Goal: Task Accomplishment & Management: Complete application form

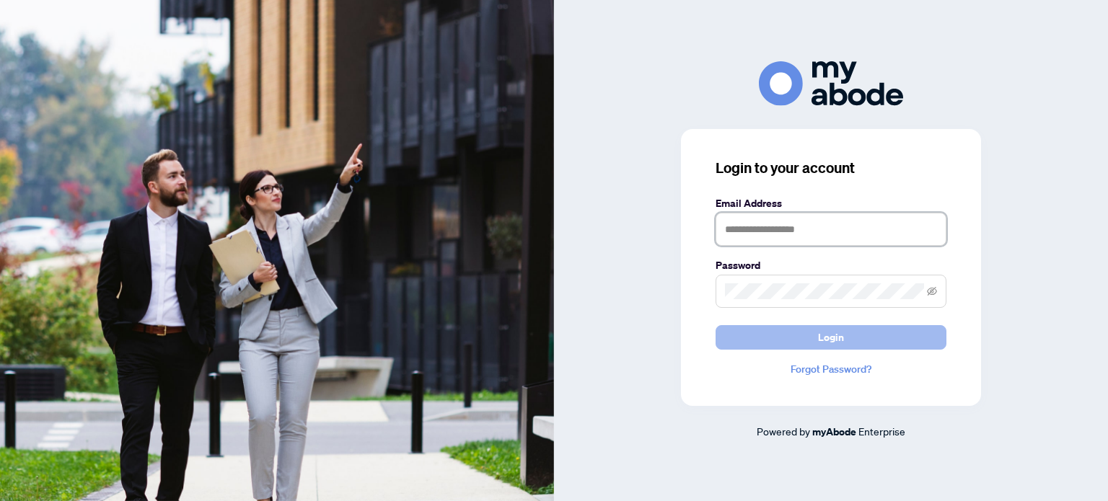
type input "**********"
click at [838, 340] on span "Login" at bounding box center [831, 337] width 26 height 23
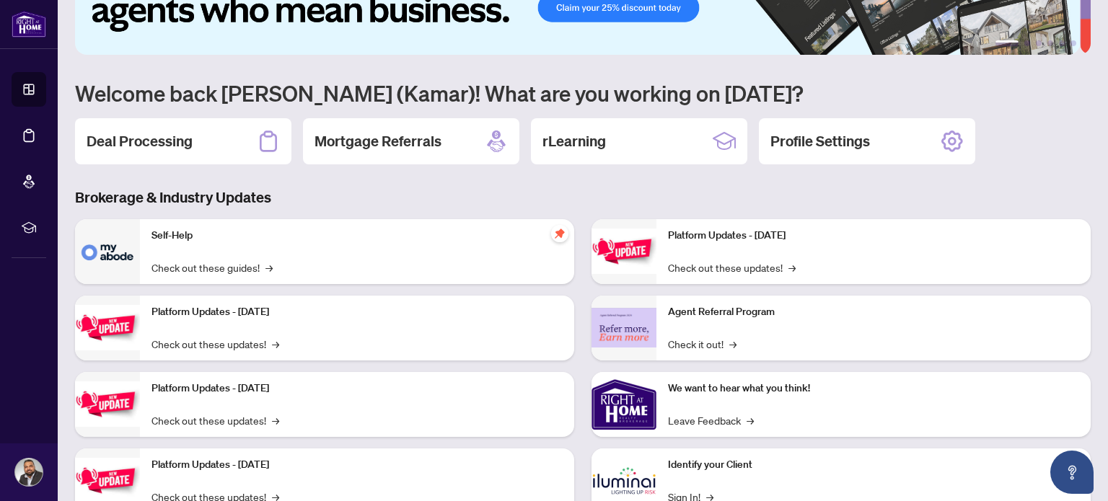
scroll to position [121, 0]
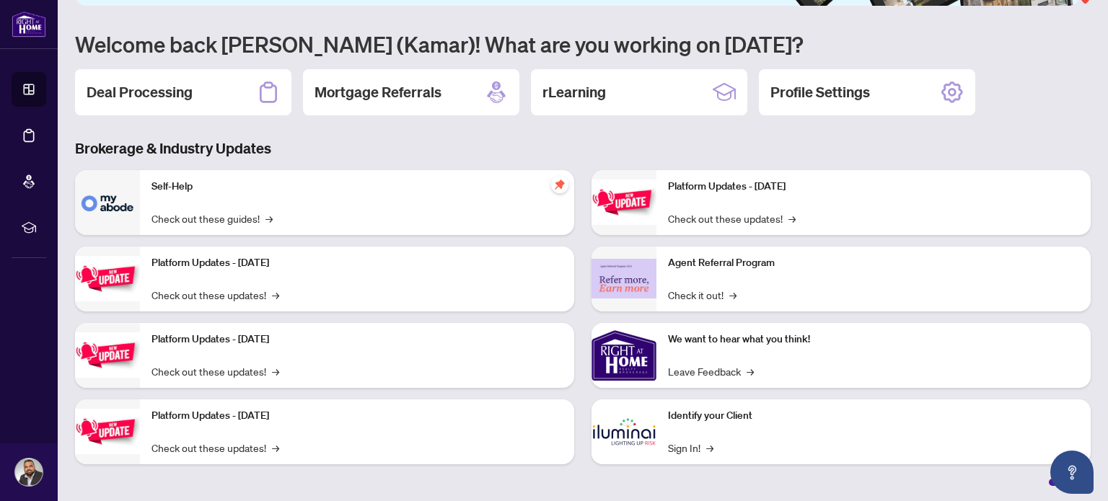
click at [742, 429] on div "Identify your Client Sign In! →" at bounding box center [873, 432] width 434 height 65
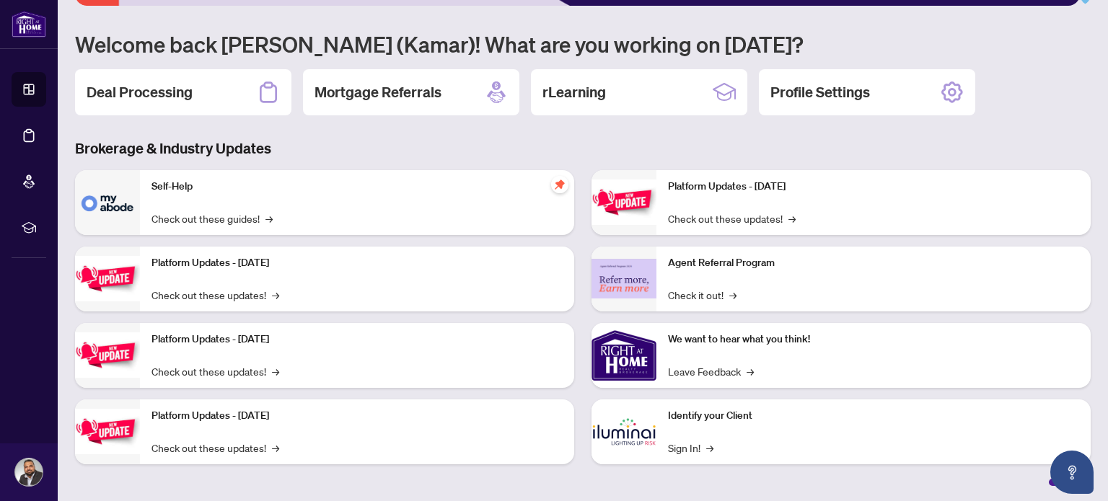
click at [623, 435] on img at bounding box center [624, 432] width 65 height 65
click at [685, 446] on link "Sign In! →" at bounding box center [690, 448] width 45 height 16
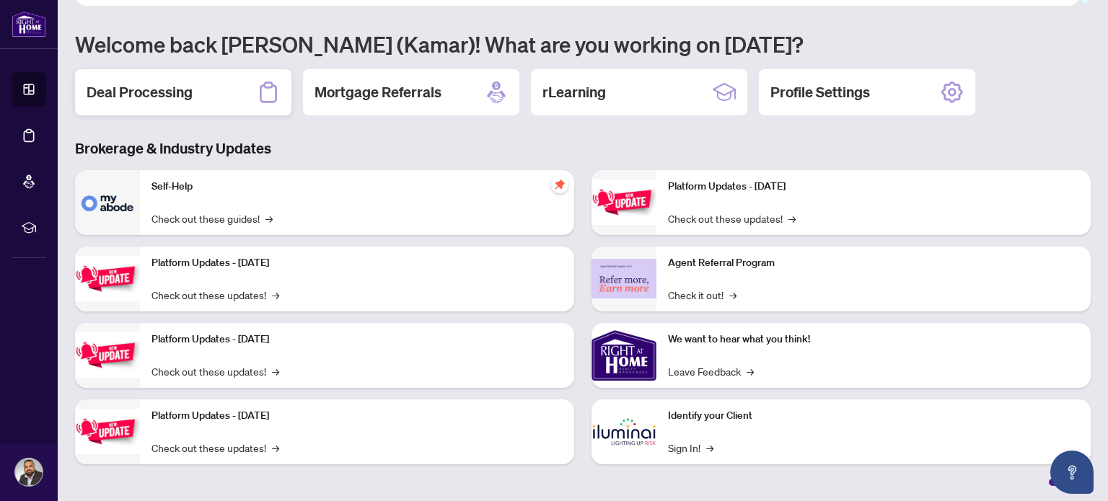
click at [147, 86] on h2 "Deal Processing" at bounding box center [140, 92] width 106 height 20
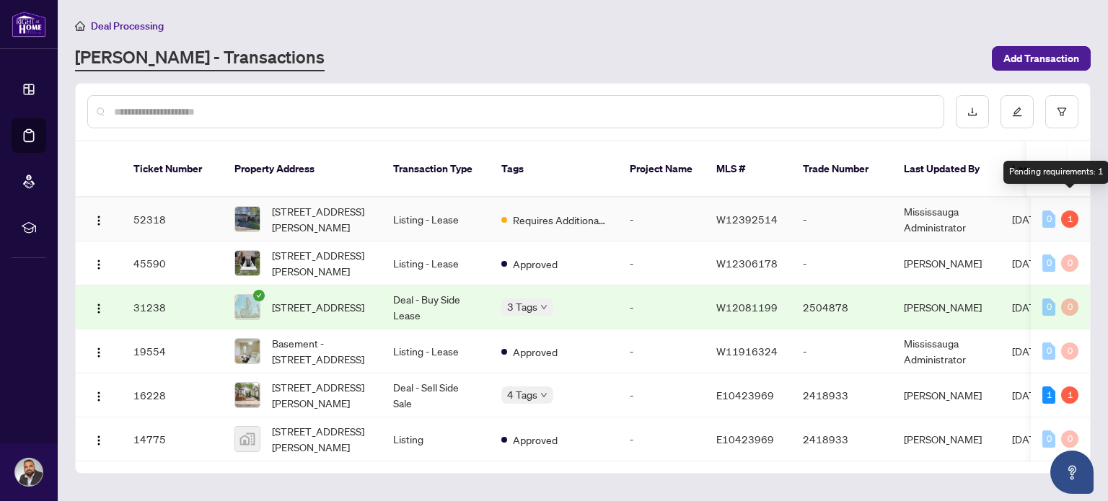
click at [1065, 211] on div "1" at bounding box center [1069, 219] width 17 height 17
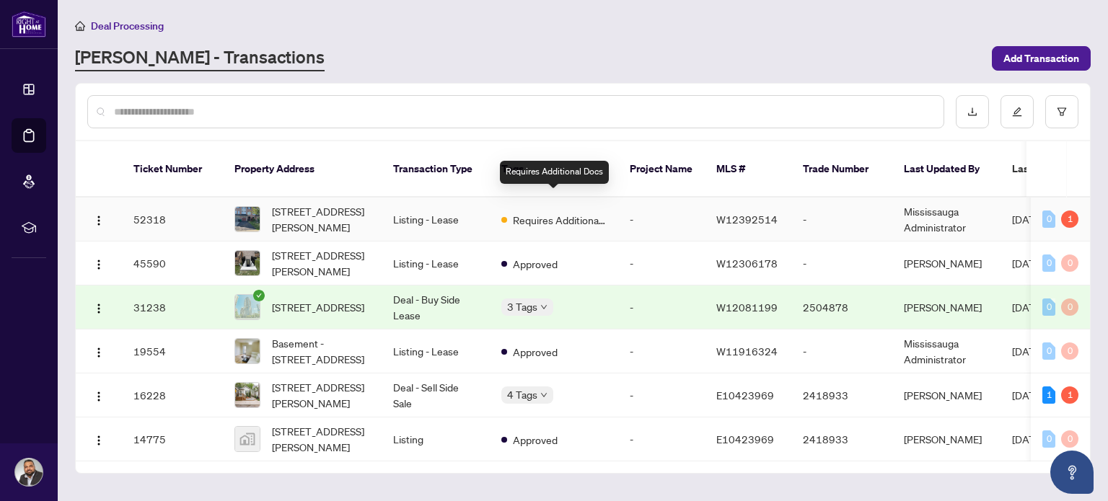
click at [548, 212] on span "Requires Additional Docs" at bounding box center [560, 220] width 94 height 16
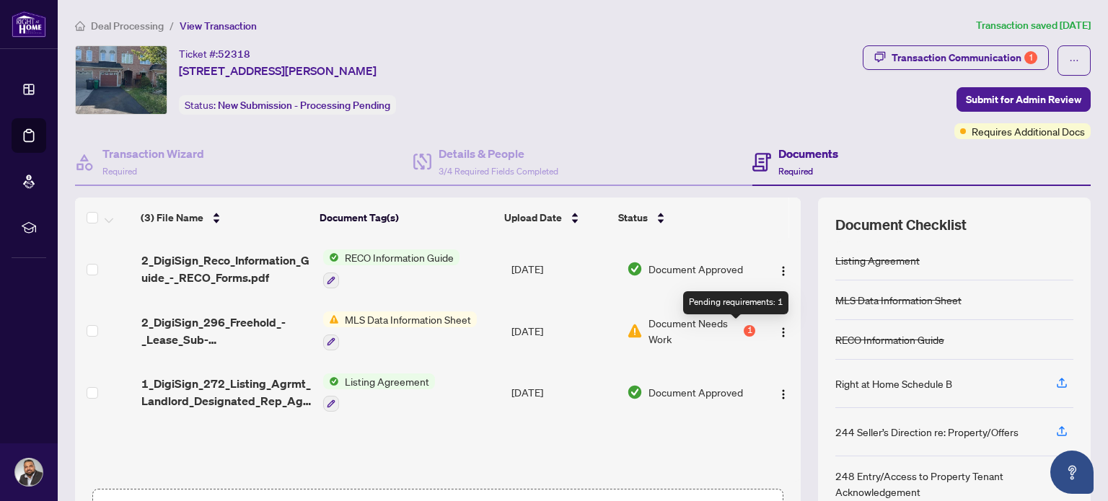
click at [744, 328] on div "1" at bounding box center [750, 331] width 12 height 12
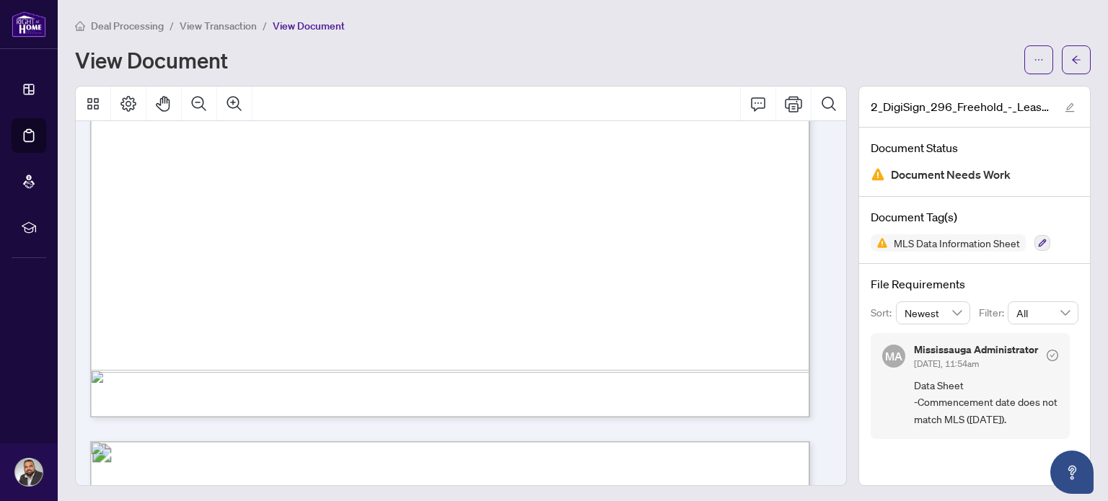
scroll to position [577, 0]
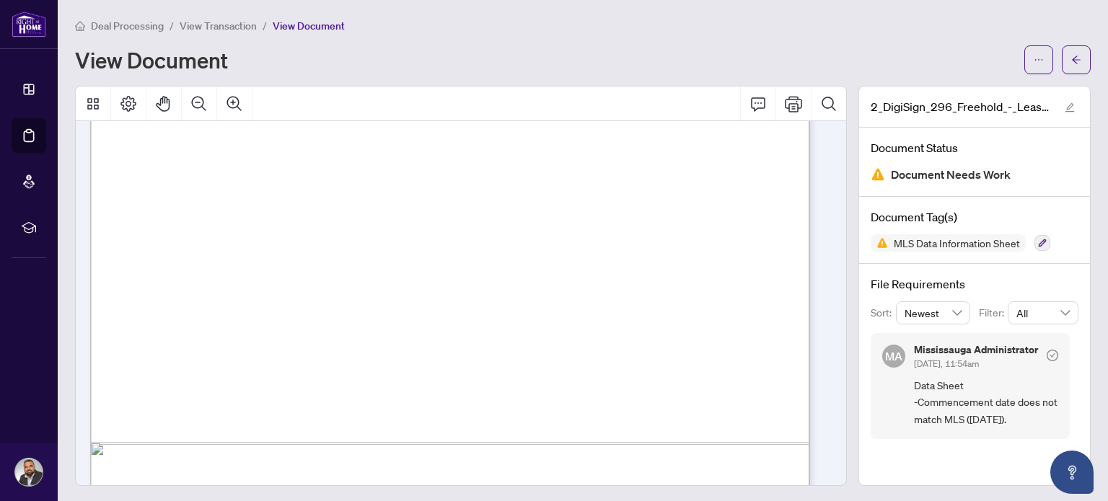
click at [491, 230] on span "09" at bounding box center [485, 231] width 11 height 12
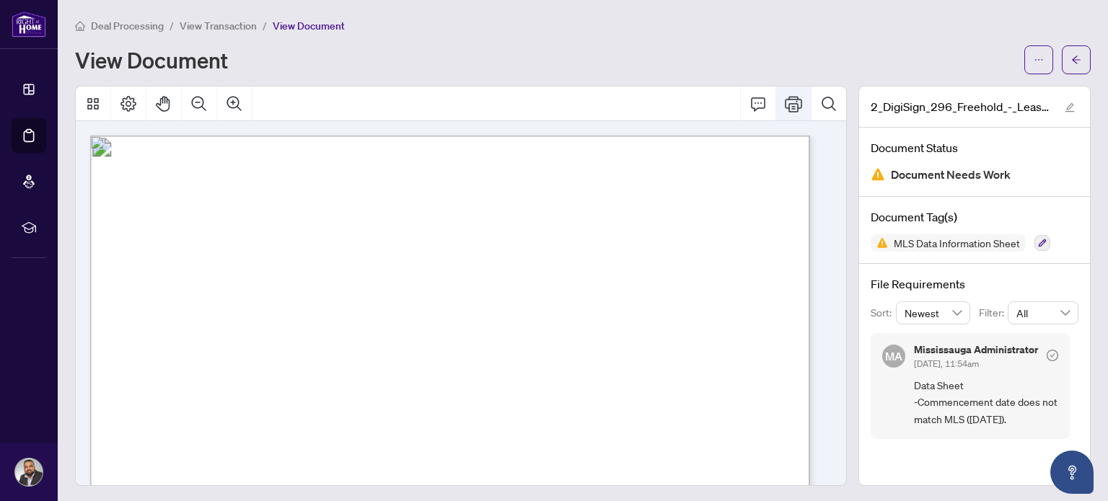
click at [785, 102] on icon "Print" at bounding box center [793, 104] width 17 height 16
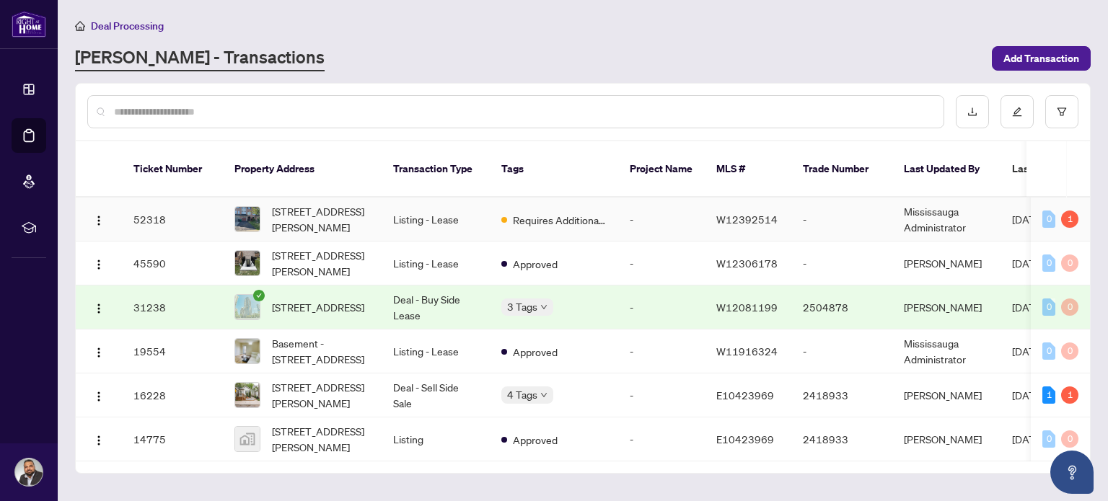
click at [589, 211] on td "Requires Additional Docs" at bounding box center [554, 220] width 128 height 44
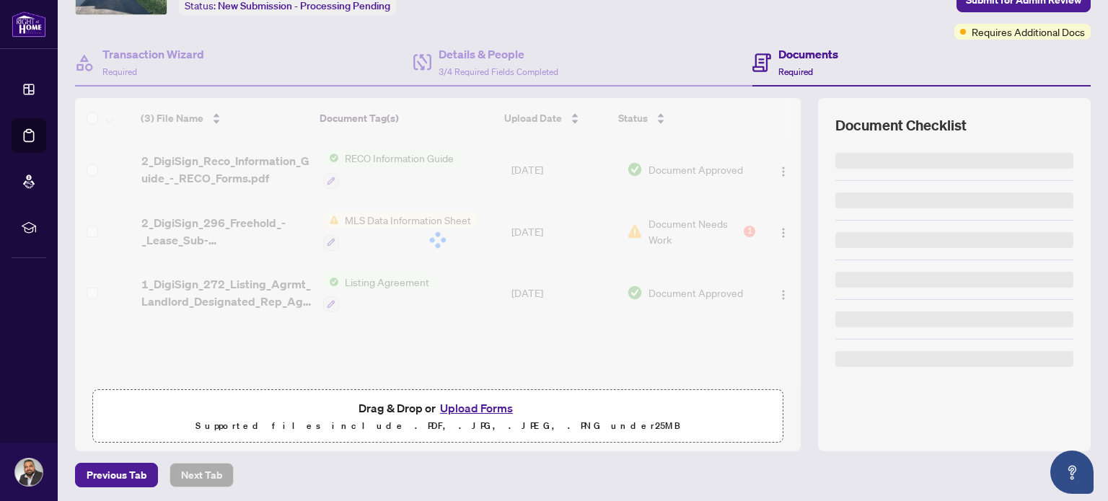
scroll to position [101, 0]
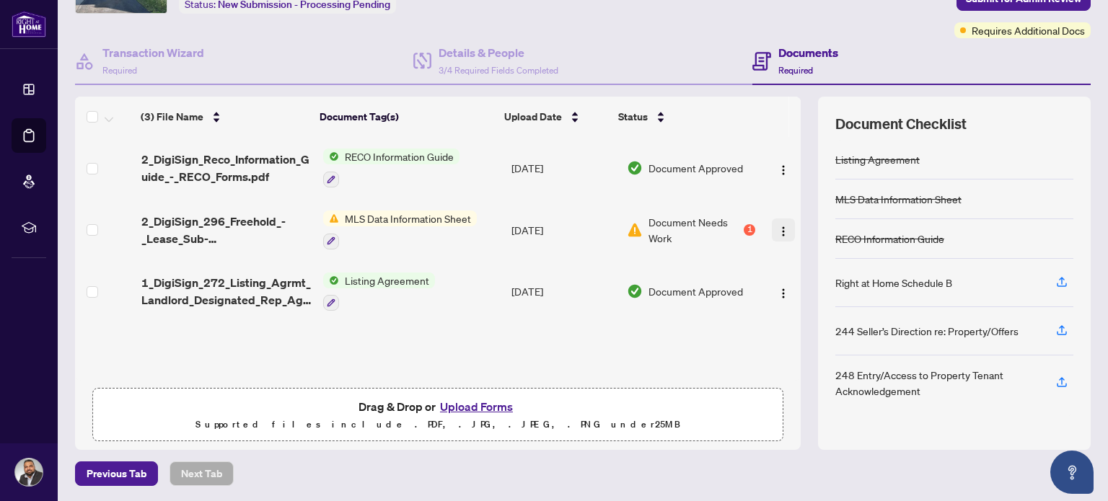
click at [778, 229] on img "button" at bounding box center [784, 232] width 12 height 12
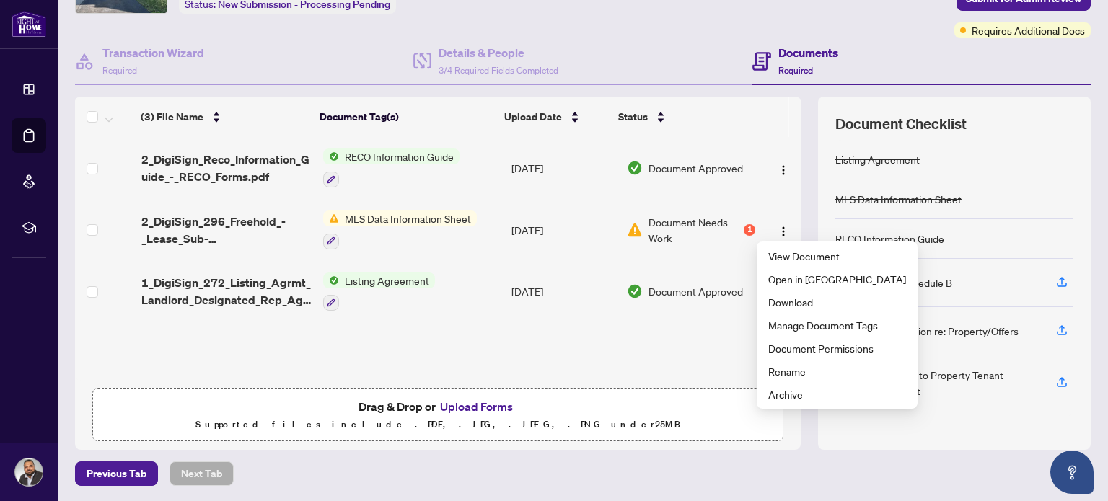
click at [478, 408] on button "Upload Forms" at bounding box center [477, 406] width 82 height 19
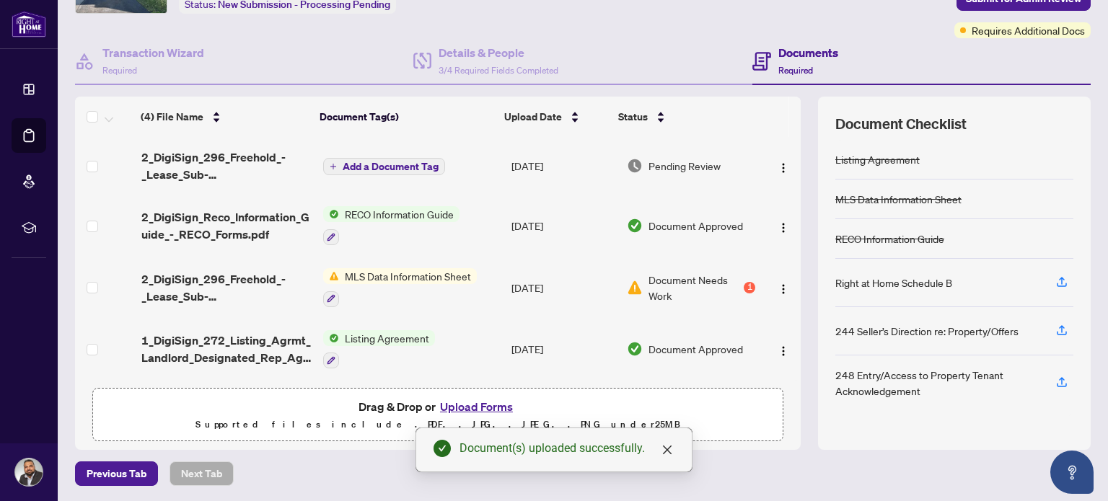
scroll to position [2, 0]
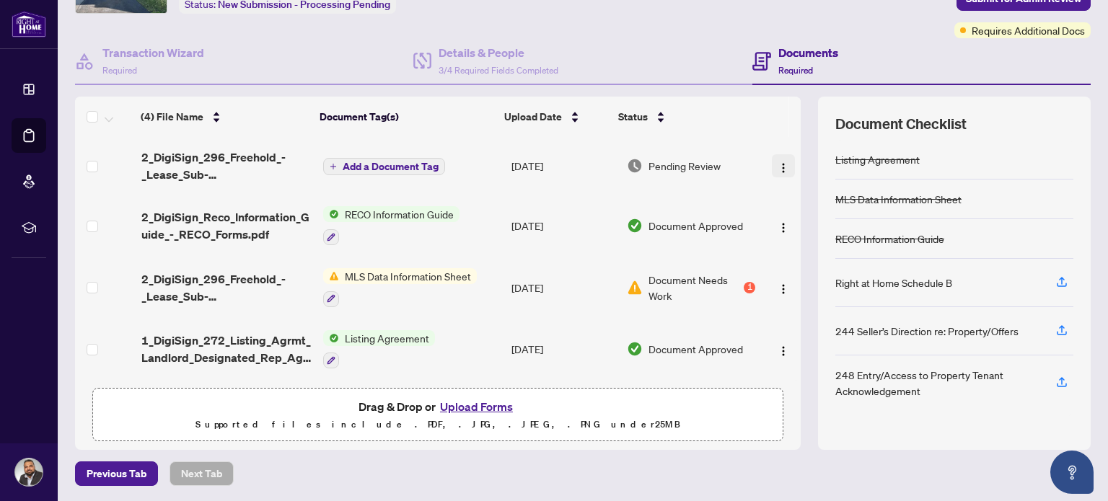
click at [778, 163] on img "button" at bounding box center [784, 168] width 12 height 12
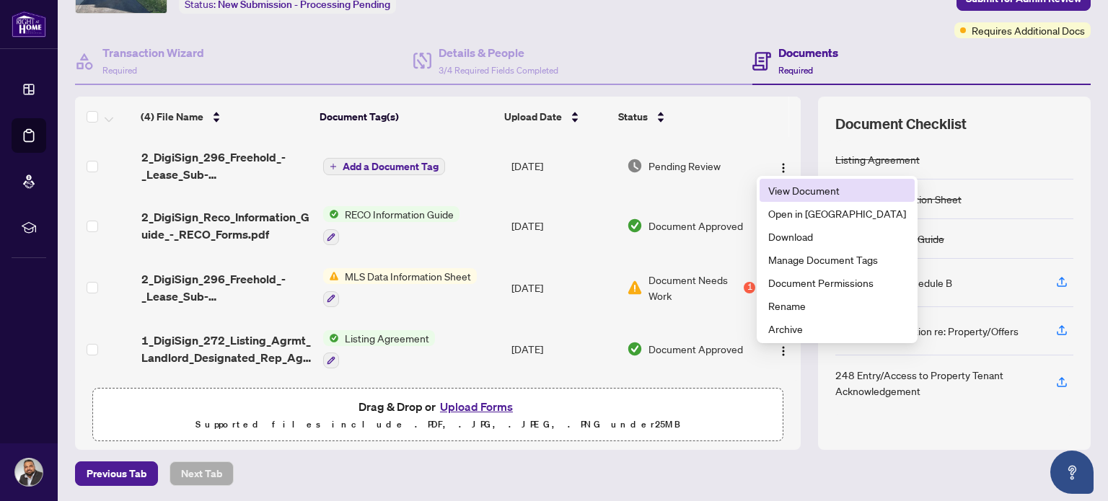
click at [791, 188] on span "View Document" at bounding box center [837, 191] width 138 height 16
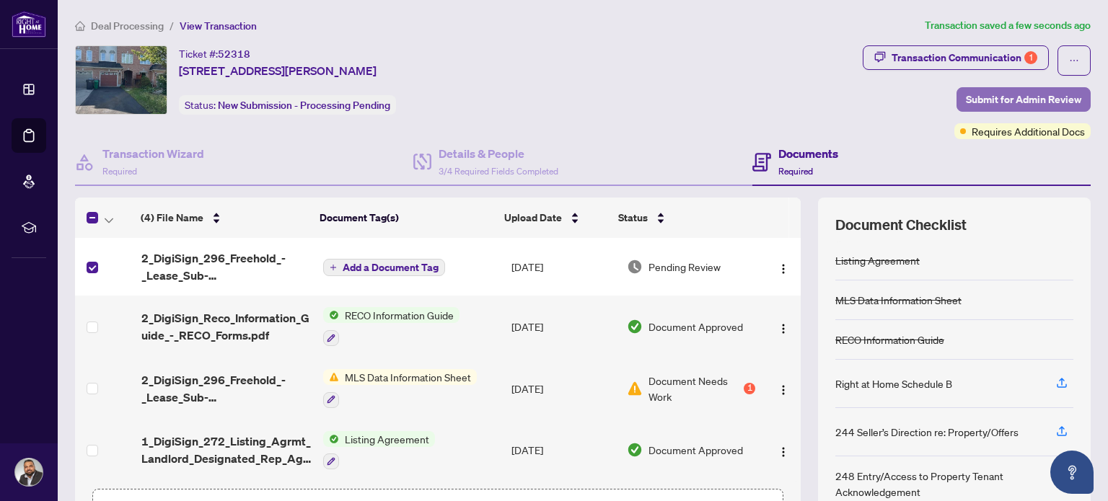
click at [1021, 95] on span "Submit for Admin Review" at bounding box center [1023, 99] width 115 height 23
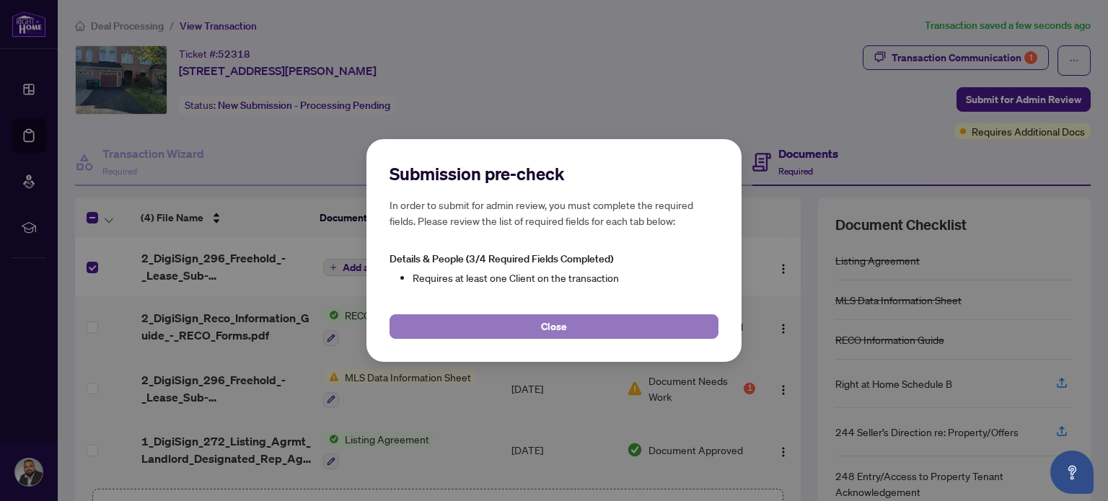
click at [562, 329] on span "Close" at bounding box center [554, 326] width 26 height 23
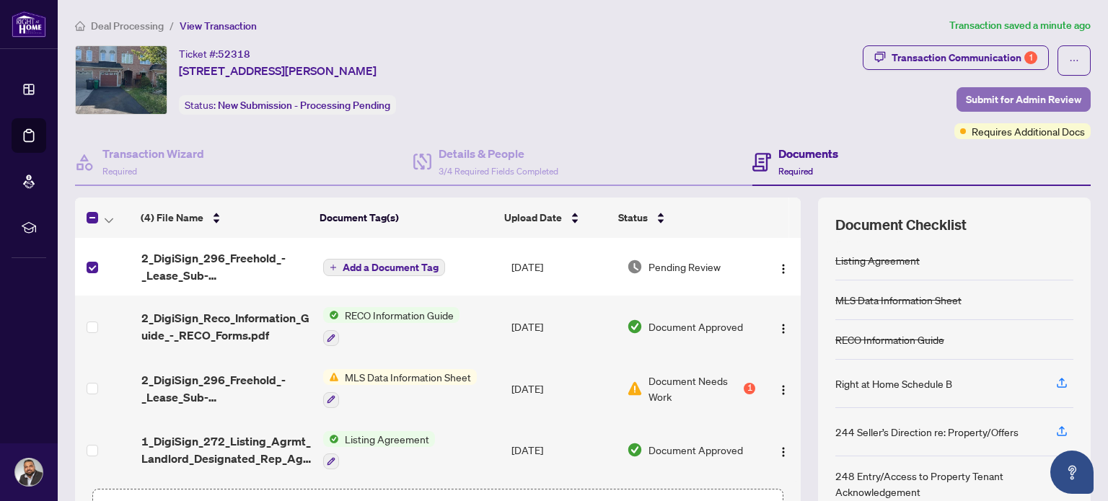
click at [1036, 99] on span "Submit for Admin Review" at bounding box center [1023, 99] width 115 height 23
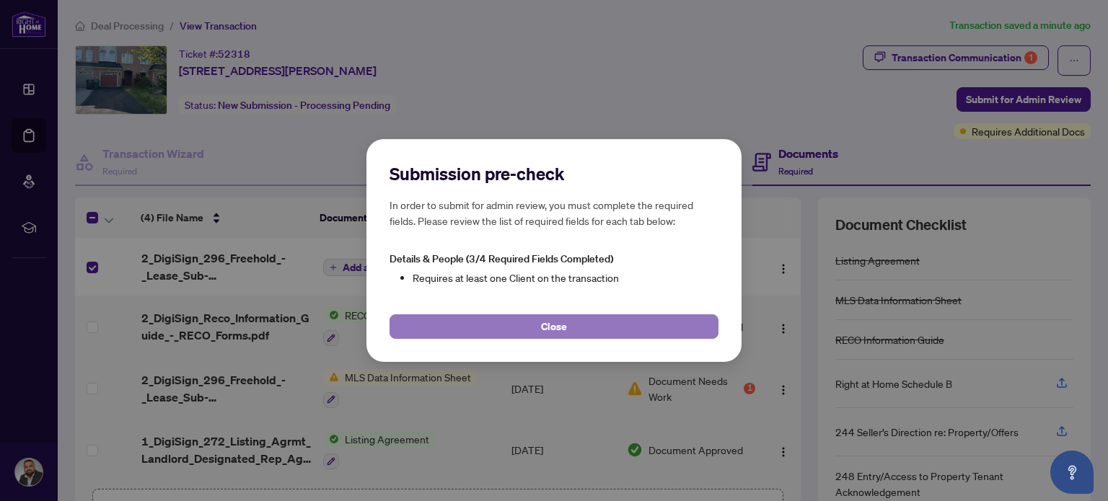
click at [527, 330] on button "Close" at bounding box center [554, 327] width 329 height 25
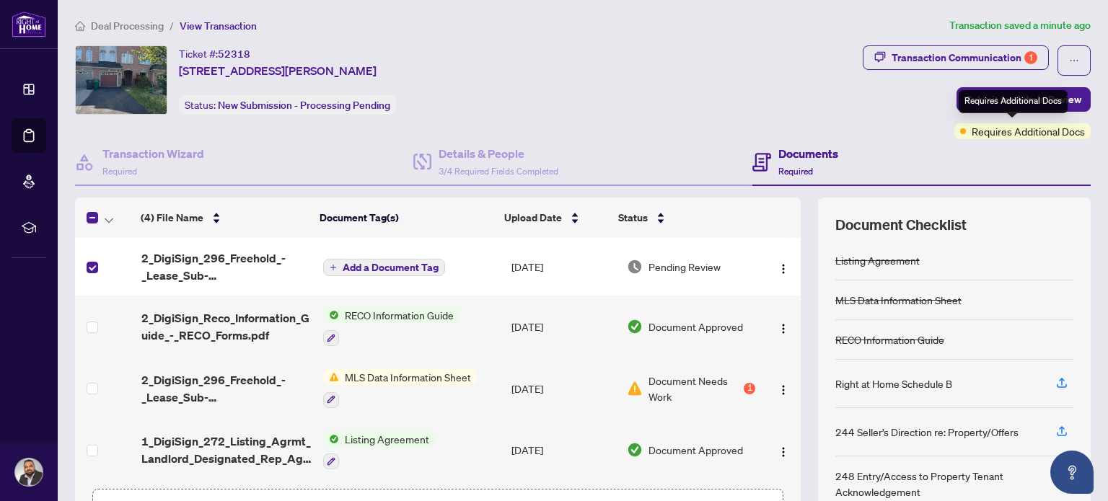
click at [998, 132] on span "Requires Additional Docs" at bounding box center [1028, 131] width 113 height 16
click at [960, 132] on span at bounding box center [963, 131] width 6 height 6
click at [1023, 100] on div "Requires Additional Docs" at bounding box center [1013, 101] width 109 height 23
click at [996, 98] on span "Submit for Admin Review" at bounding box center [1023, 99] width 115 height 23
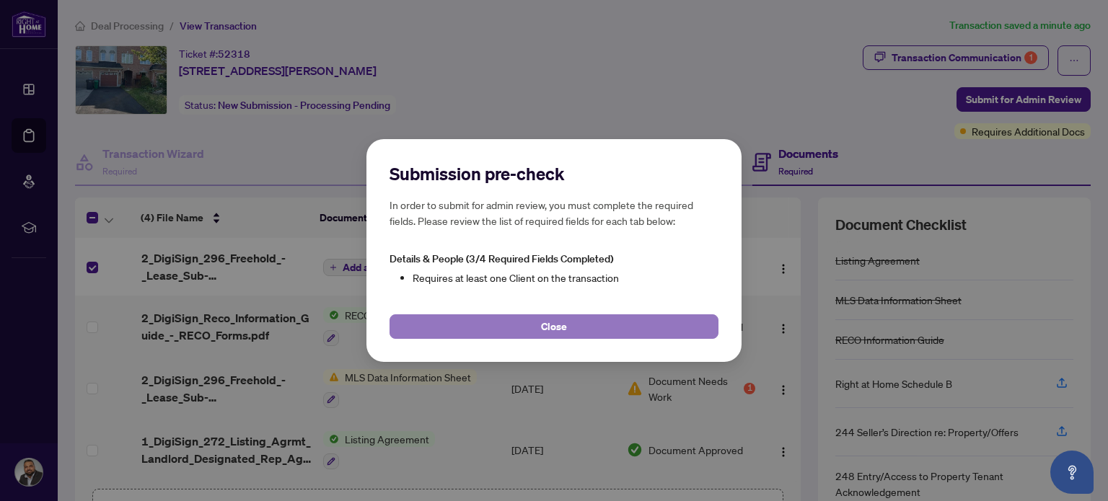
click at [598, 334] on button "Close" at bounding box center [554, 327] width 329 height 25
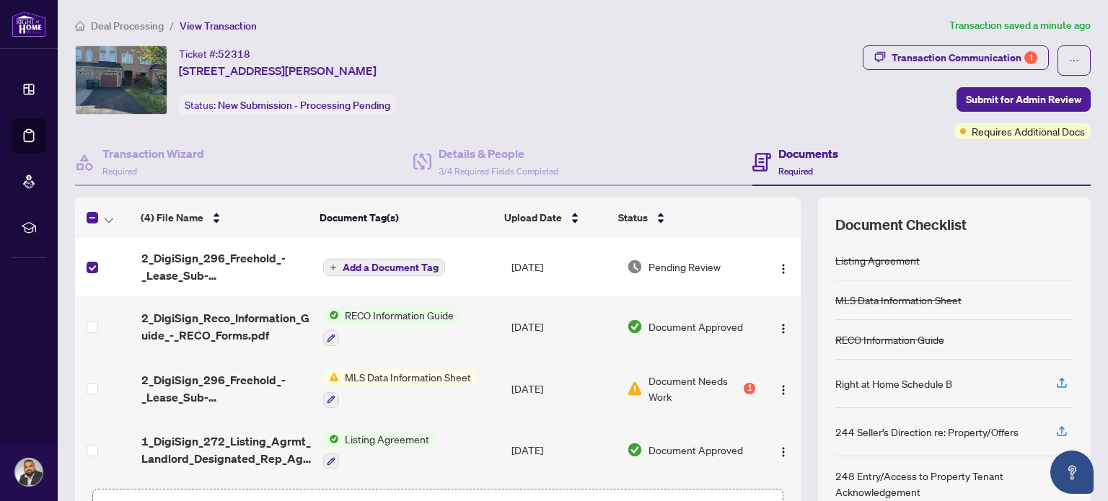
scroll to position [2, 0]
click at [744, 388] on div "1" at bounding box center [750, 389] width 12 height 12
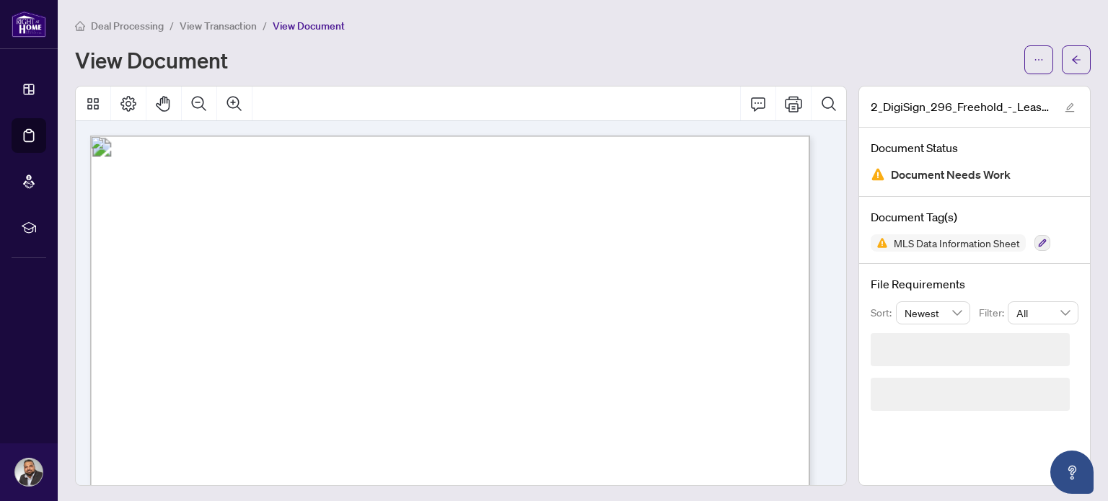
scroll to position [1, 0]
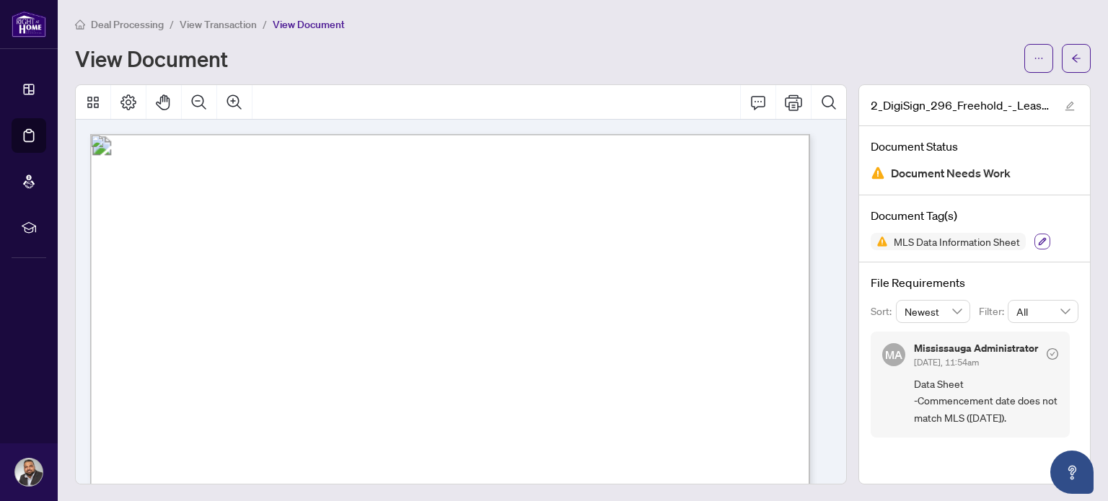
click at [1038, 237] on icon "button" at bounding box center [1042, 241] width 9 height 9
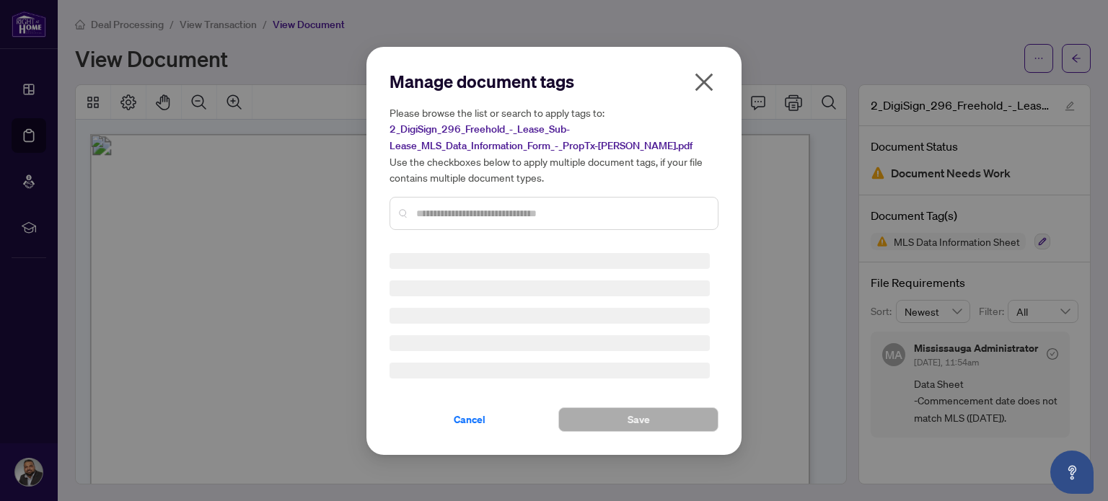
click at [491, 209] on input "text" at bounding box center [561, 214] width 290 height 16
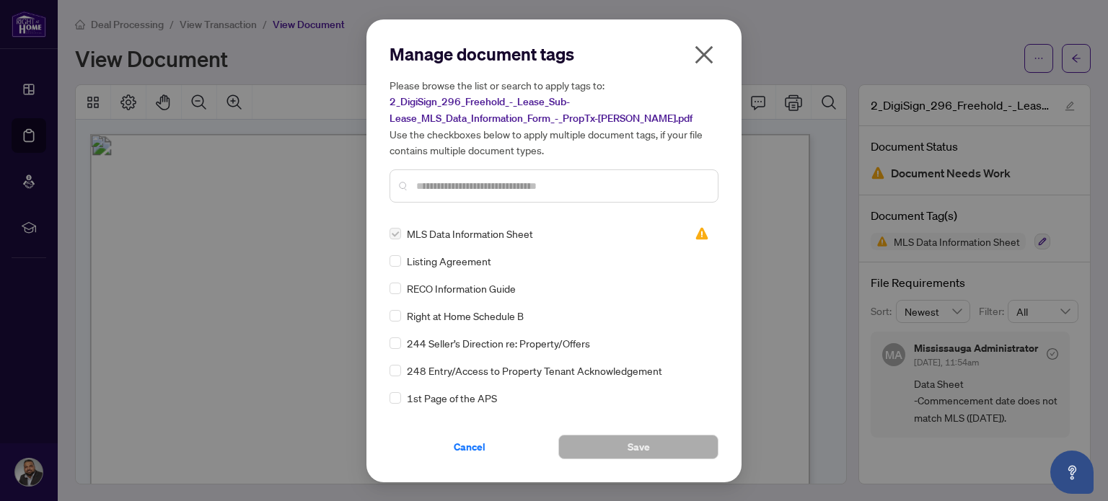
click at [520, 102] on span "2_DigiSign_296_Freehold_-_Lease_Sub-Lease_MLS_Data_Information_Form_-_PropTx-[P…" at bounding box center [541, 110] width 303 height 30
click at [708, 55] on icon "close" at bounding box center [704, 54] width 23 height 23
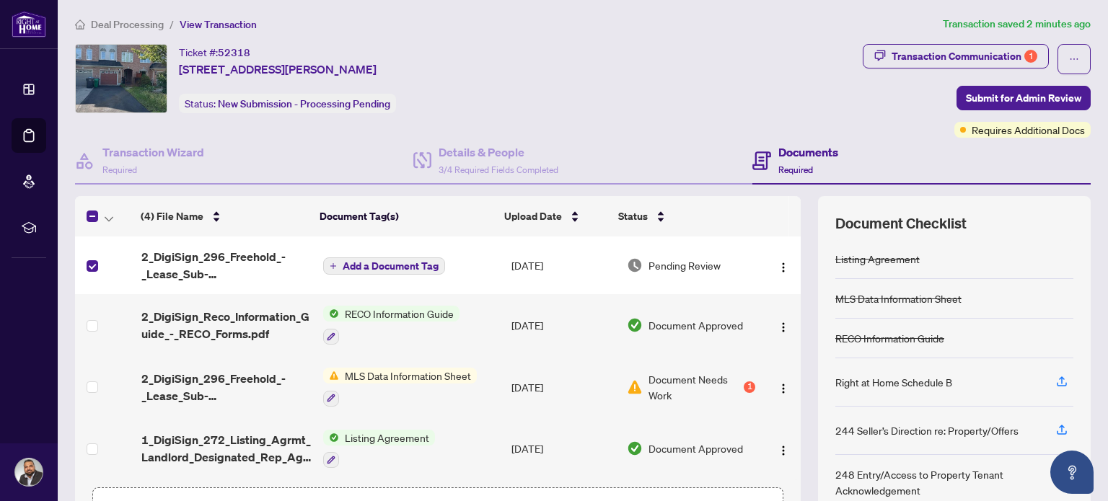
click at [793, 144] on h4 "Documents" at bounding box center [808, 152] width 60 height 17
click at [493, 160] on div "Details & People 3/4 Required Fields Completed" at bounding box center [499, 161] width 120 height 34
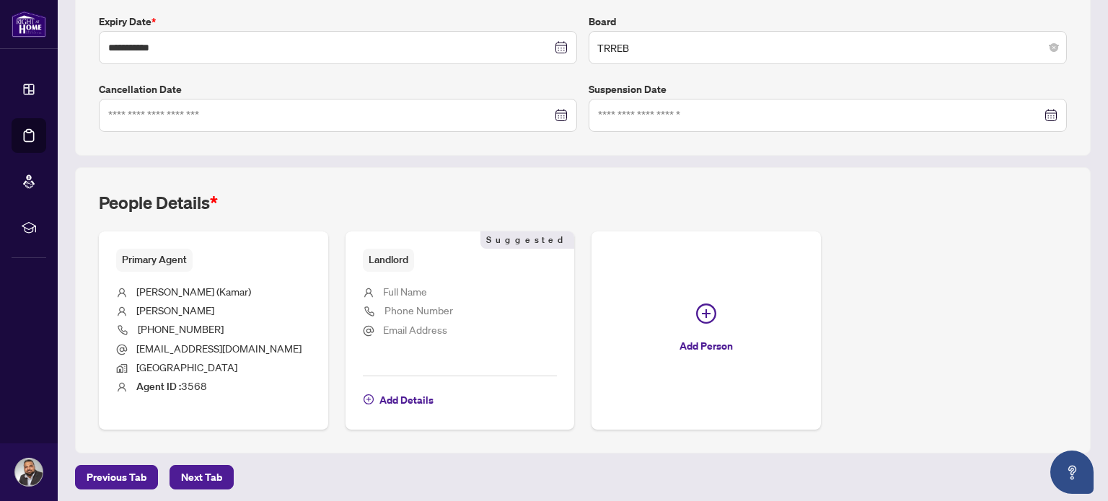
scroll to position [386, 0]
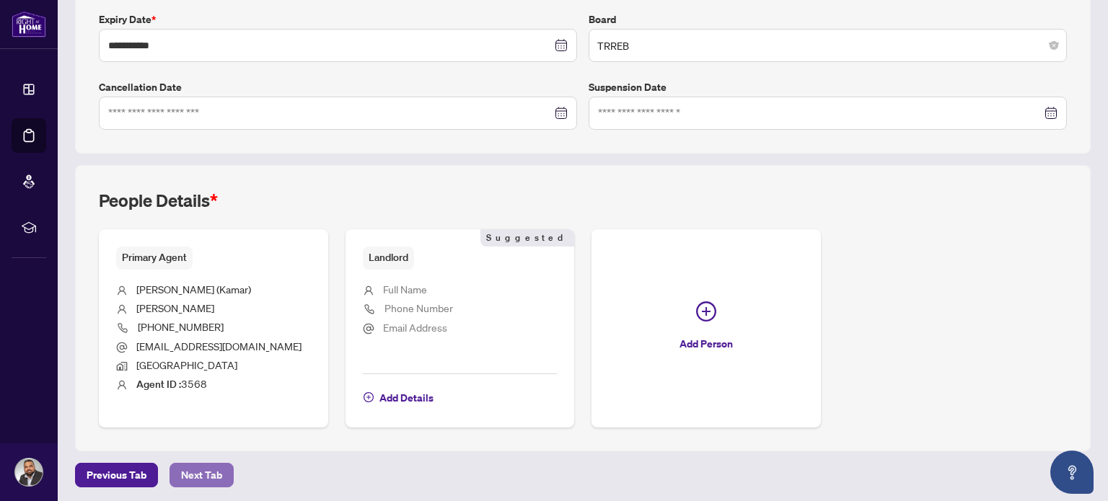
click at [194, 467] on span "Next Tab" at bounding box center [201, 475] width 41 height 23
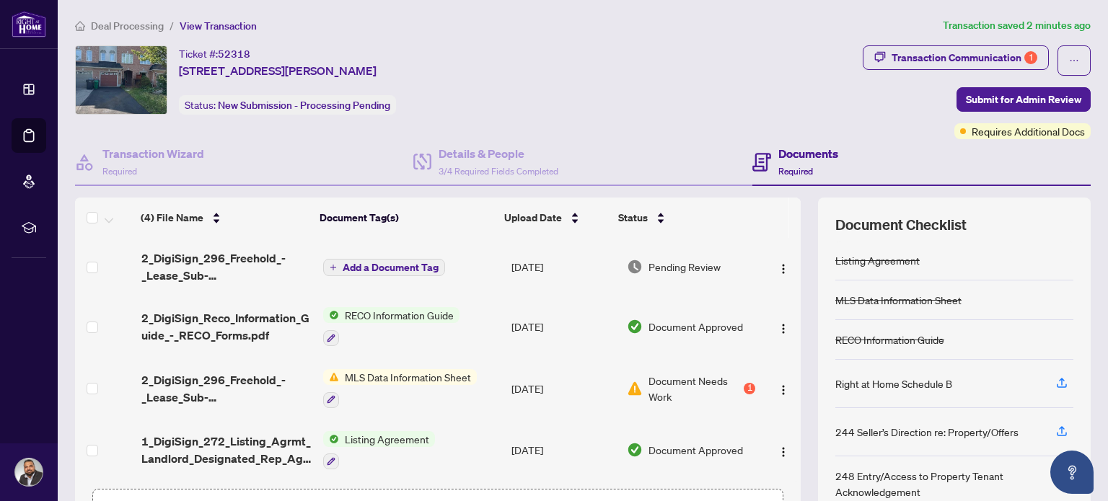
scroll to position [2, 0]
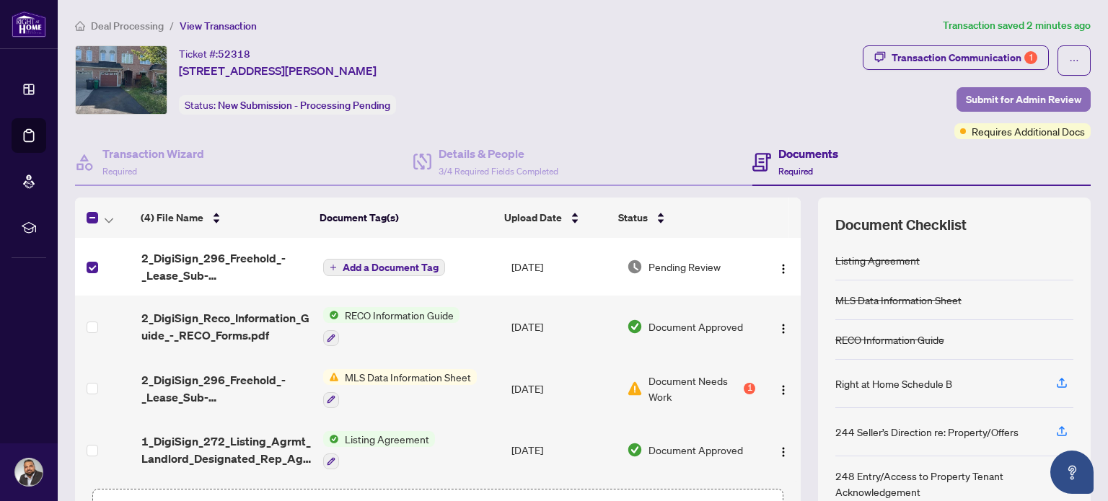
click at [983, 97] on span "Submit for Admin Review" at bounding box center [1023, 99] width 115 height 23
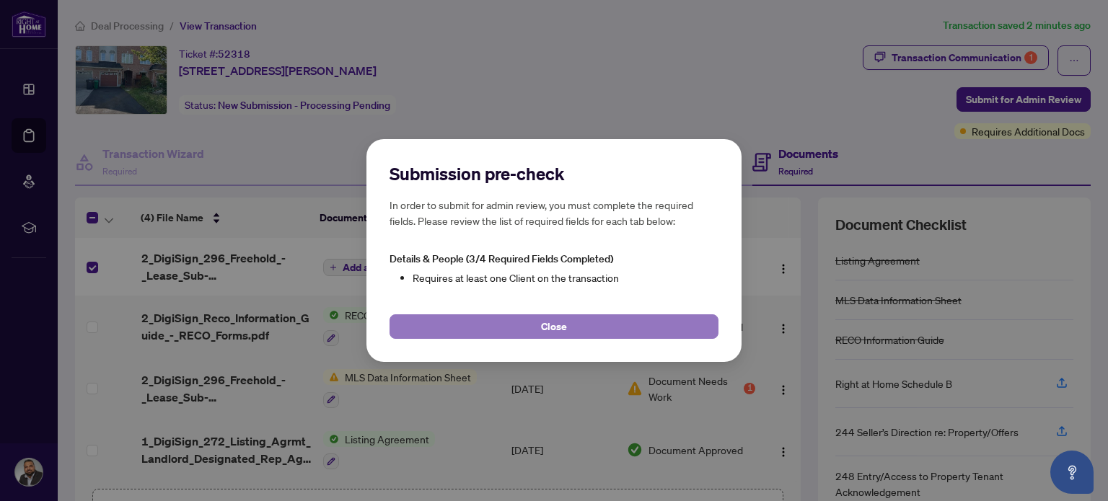
click at [547, 326] on span "Close" at bounding box center [554, 326] width 26 height 23
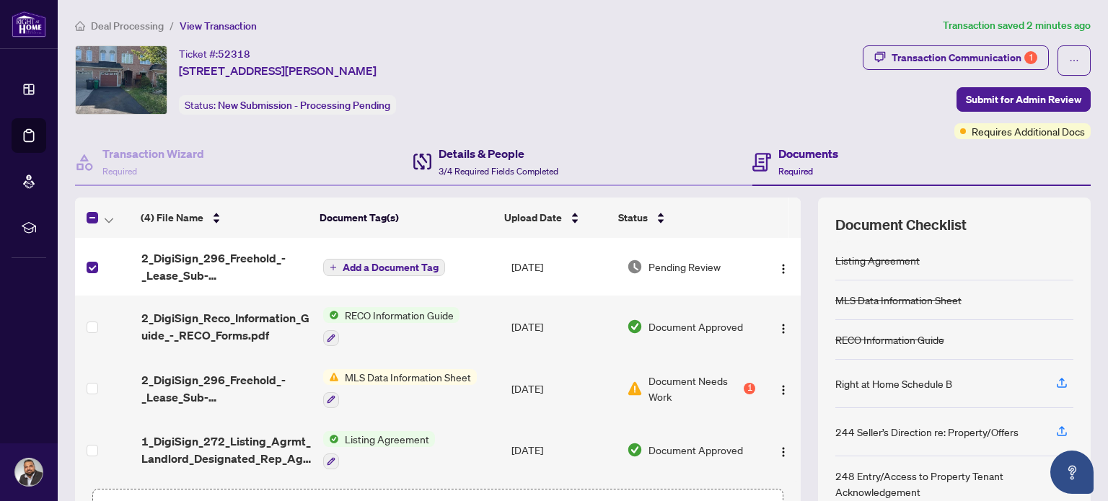
click at [496, 166] on span "3/4 Required Fields Completed" at bounding box center [499, 171] width 120 height 11
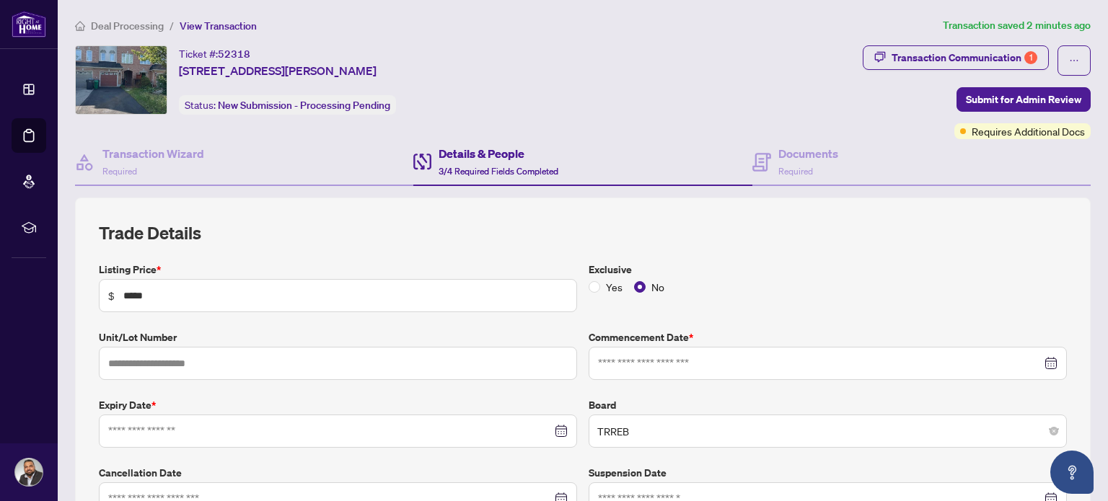
type input "**********"
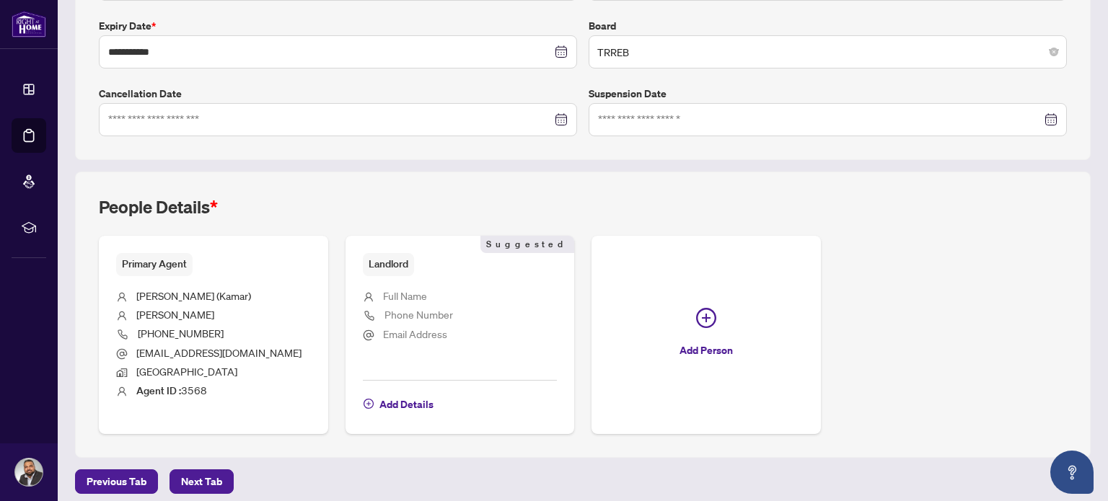
scroll to position [386, 0]
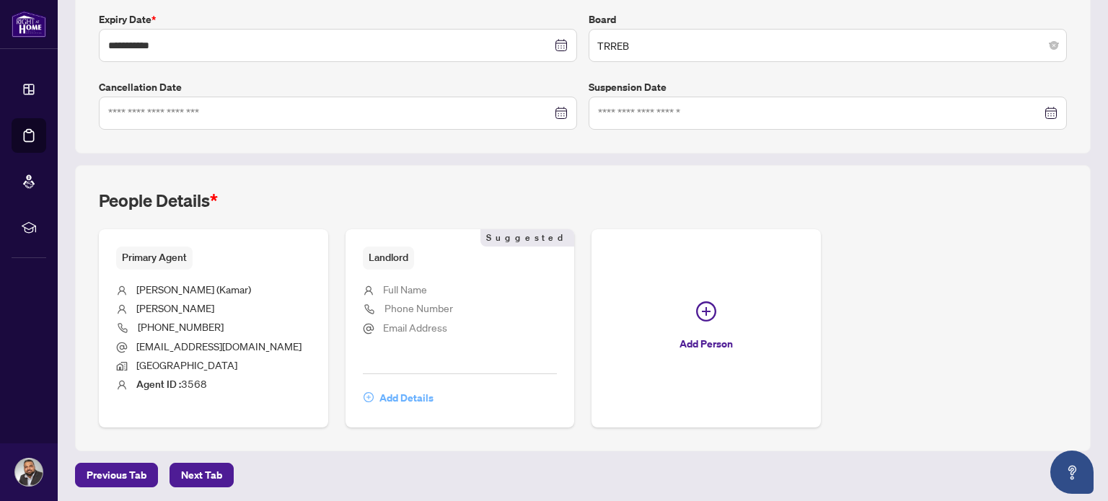
click at [390, 398] on span "Add Details" at bounding box center [406, 398] width 54 height 23
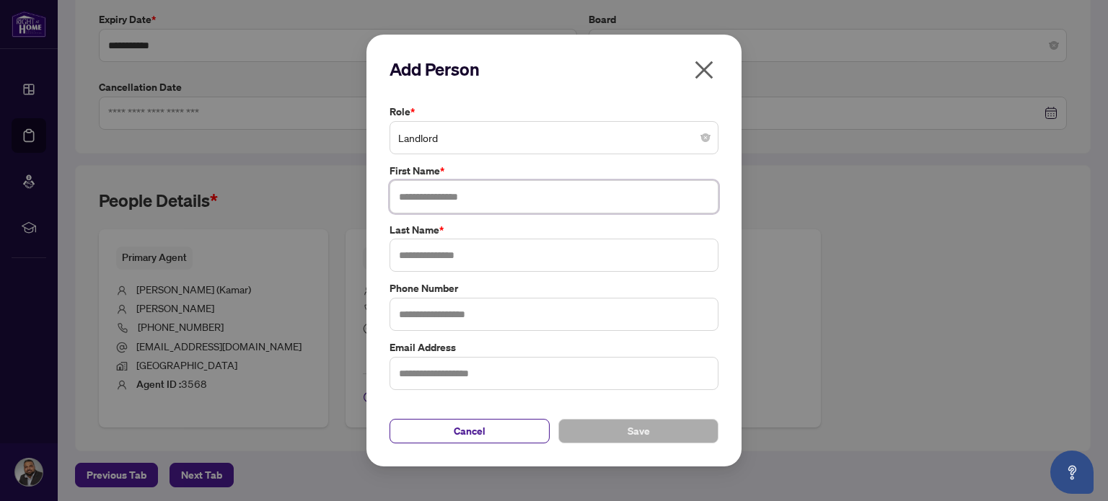
click at [466, 204] on input "text" at bounding box center [554, 196] width 329 height 33
type input "********"
click at [430, 252] on input "text" at bounding box center [554, 255] width 329 height 33
type input "****"
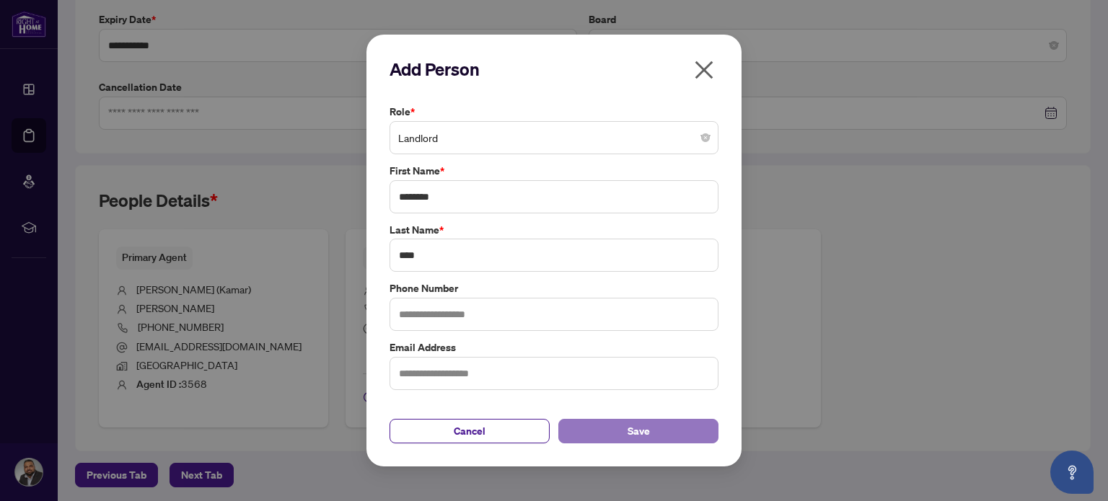
click at [651, 435] on button "Save" at bounding box center [638, 431] width 160 height 25
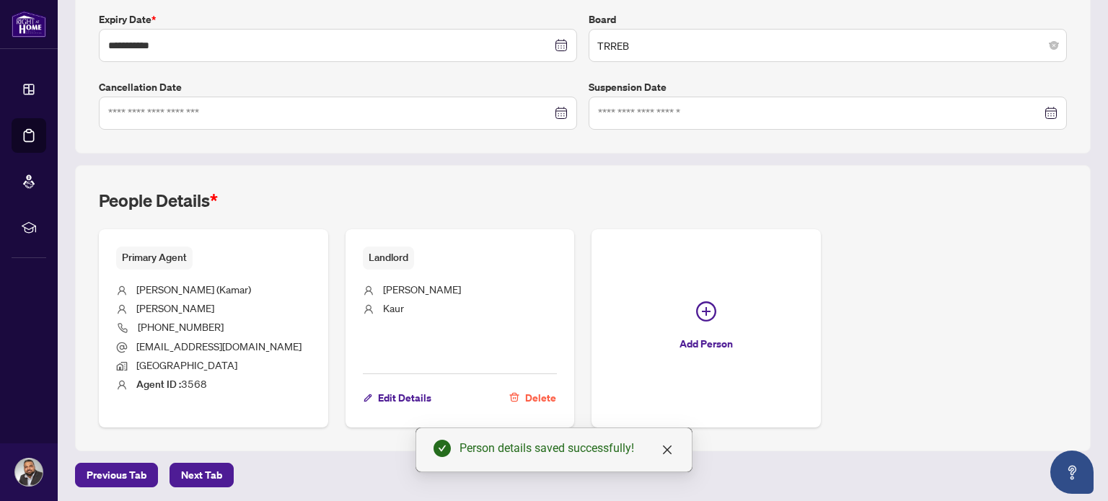
scroll to position [0, 0]
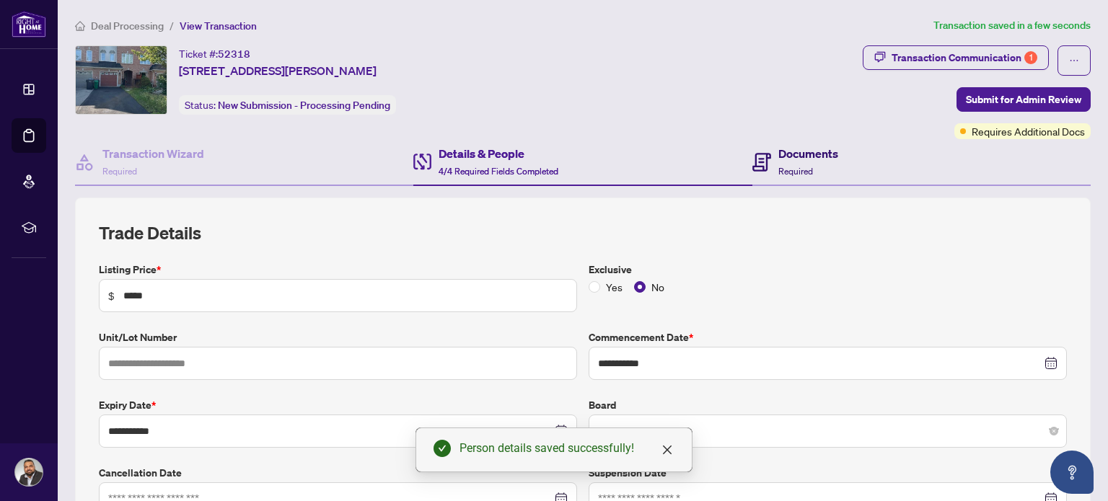
click at [778, 158] on h4 "Documents" at bounding box center [808, 153] width 60 height 17
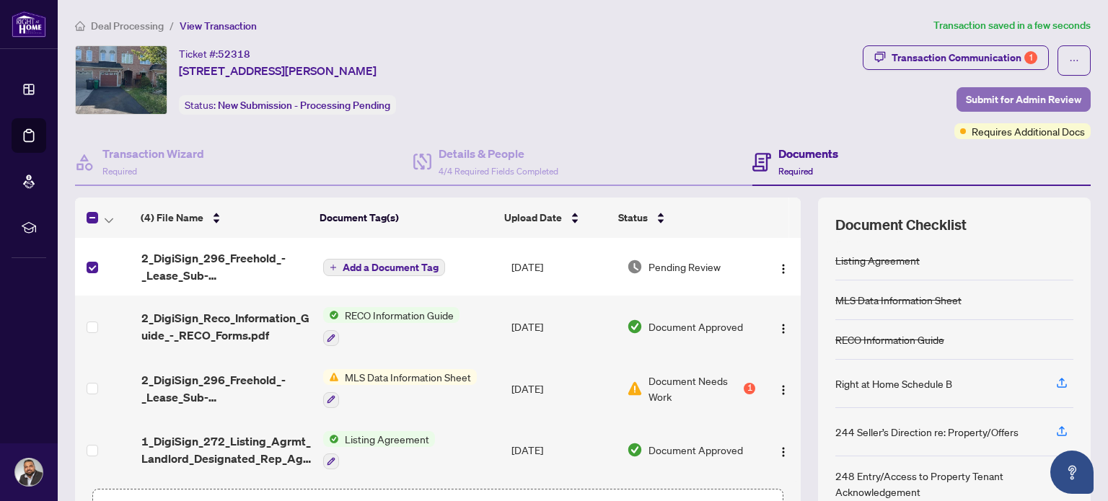
click at [1016, 97] on span "Submit for Admin Review" at bounding box center [1023, 99] width 115 height 23
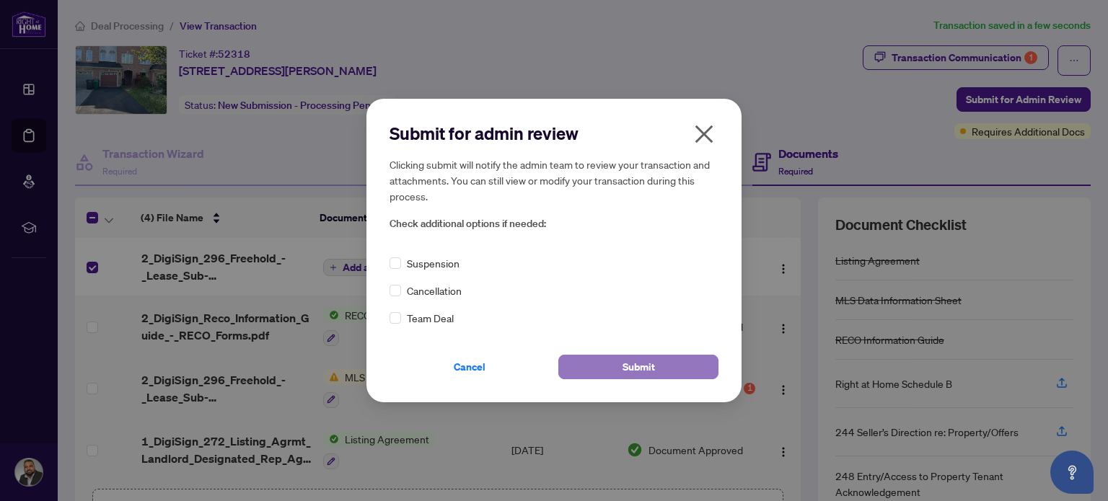
click at [618, 366] on button "Submit" at bounding box center [638, 367] width 160 height 25
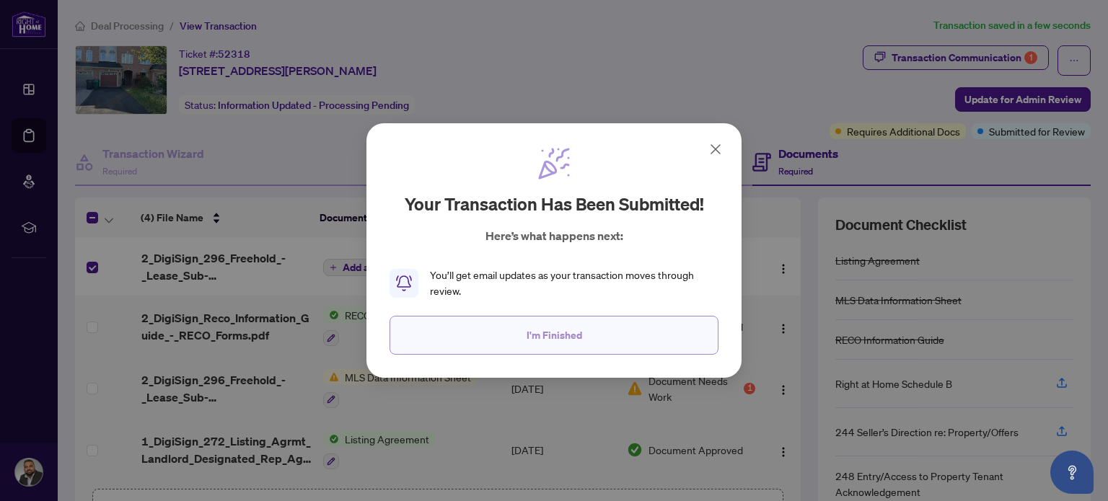
click at [563, 334] on span "I'm Finished" at bounding box center [555, 335] width 56 height 23
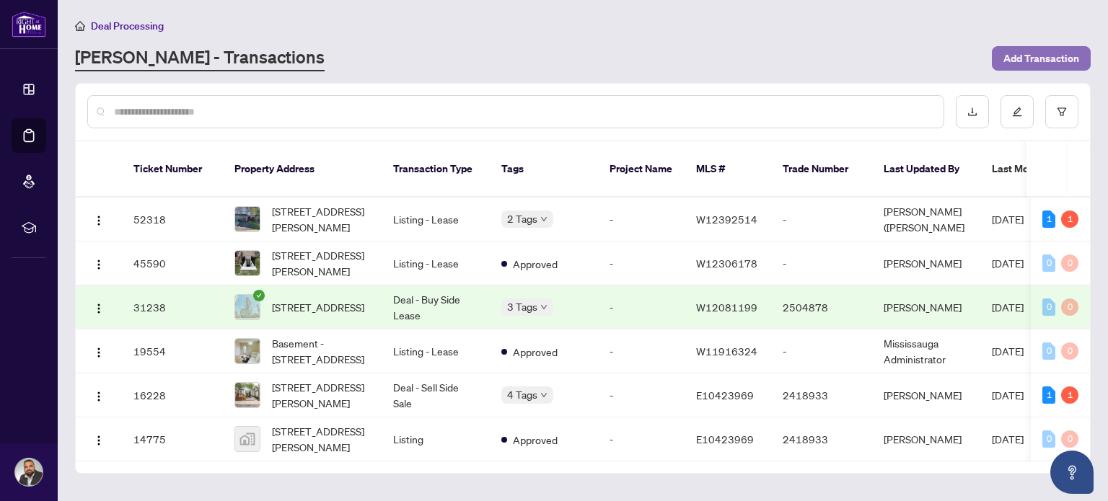
click at [1039, 56] on span "Add Transaction" at bounding box center [1041, 58] width 76 height 23
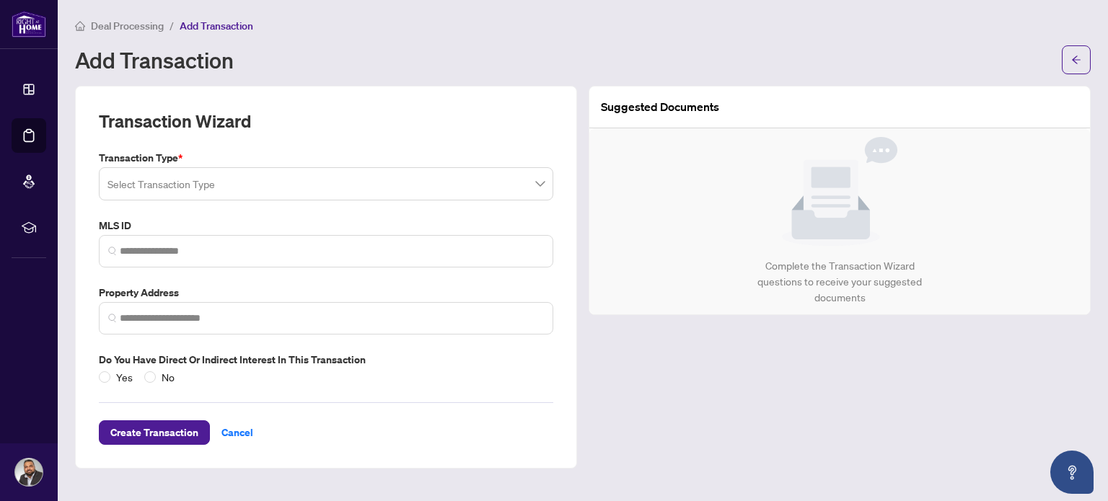
click at [527, 188] on input "search" at bounding box center [319, 186] width 424 height 32
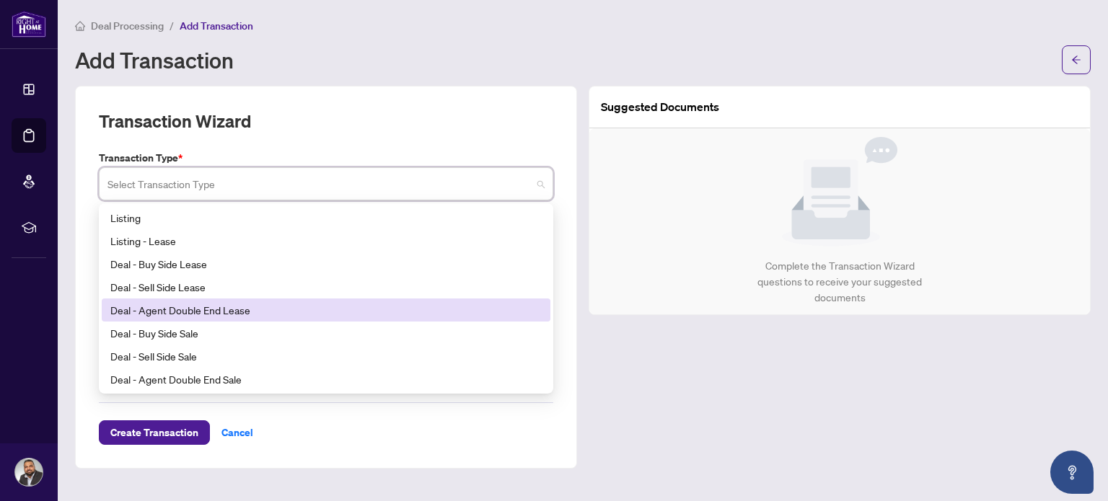
click at [162, 312] on div "Deal - Agent Double End Lease" at bounding box center [325, 310] width 431 height 16
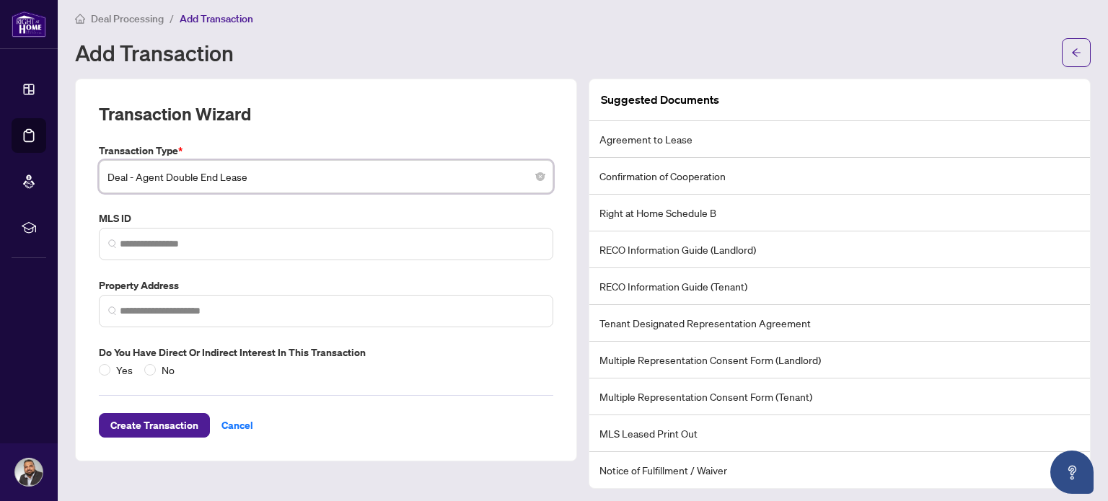
scroll to position [9, 0]
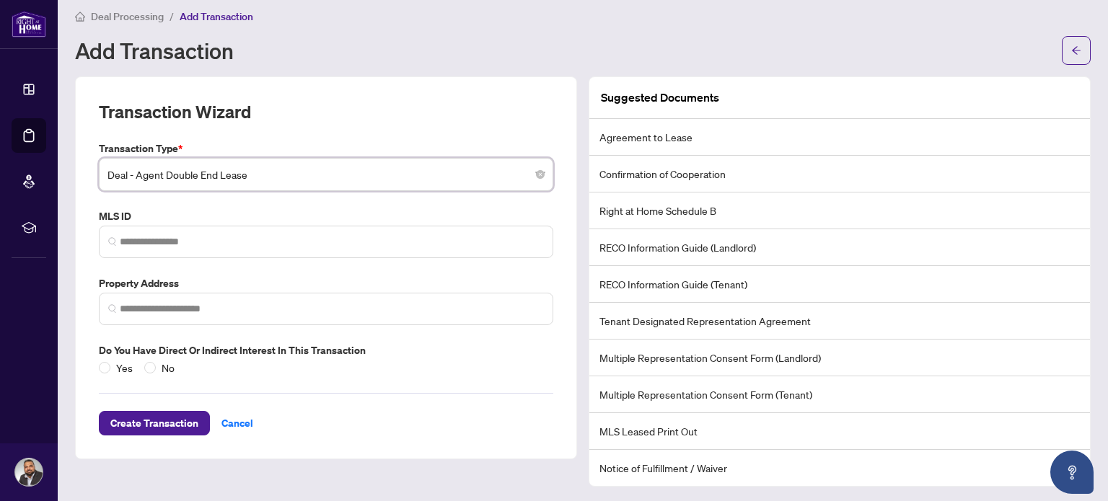
click at [312, 170] on span "Deal - Agent Double End Lease" at bounding box center [325, 174] width 437 height 27
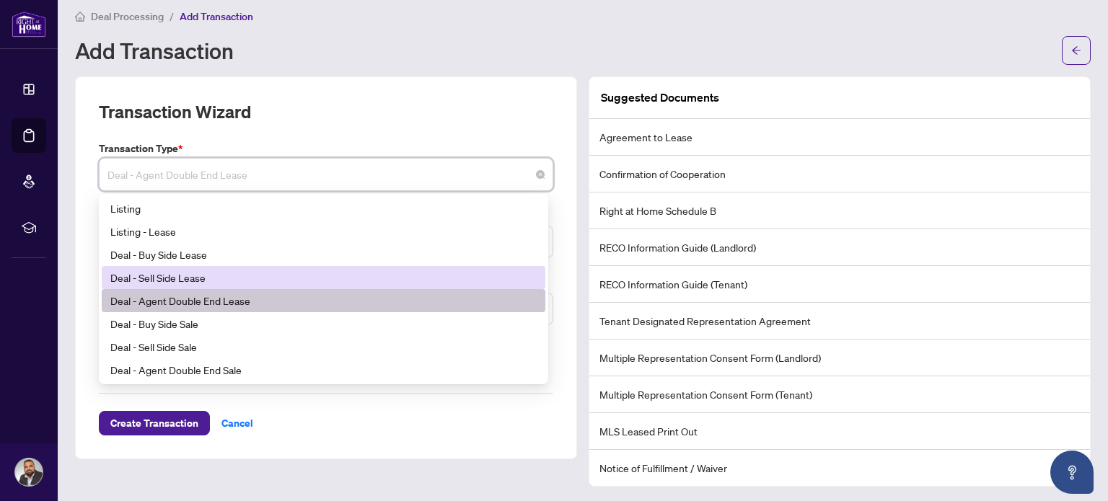
click at [470, 172] on span "Deal - Agent Double End Lease" at bounding box center [325, 174] width 437 height 27
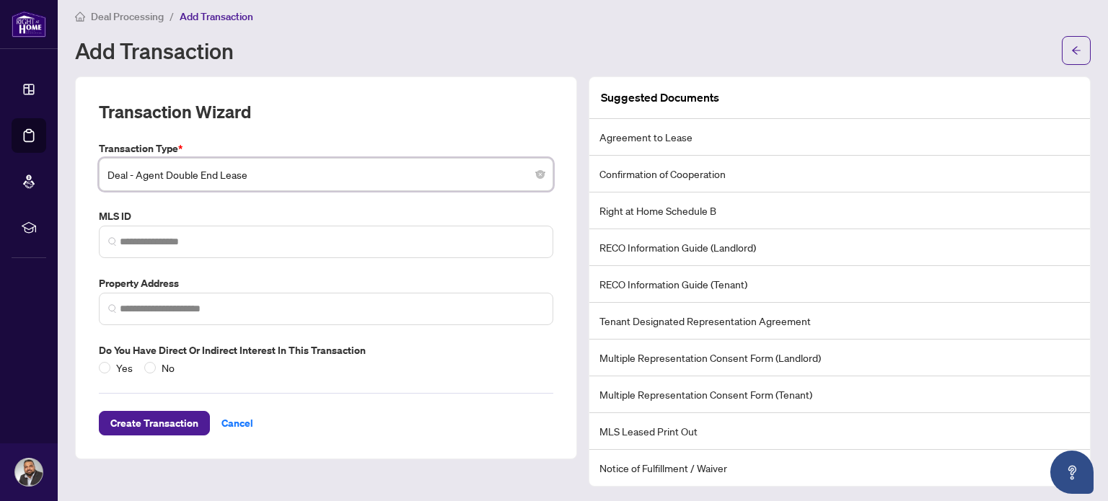
click at [439, 172] on span "Deal - Agent Double End Lease" at bounding box center [325, 174] width 437 height 27
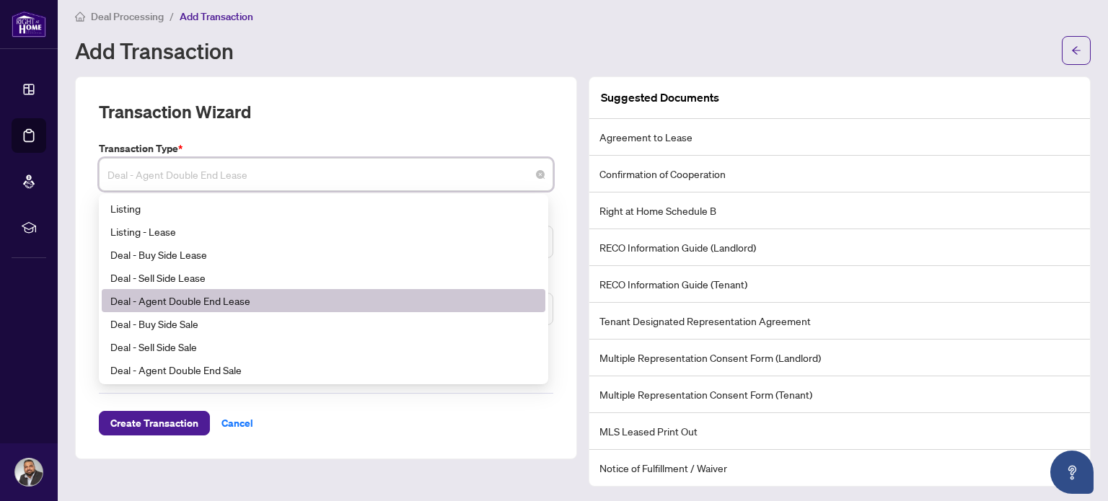
click at [198, 299] on div "Deal - Agent Double End Lease" at bounding box center [323, 301] width 426 height 16
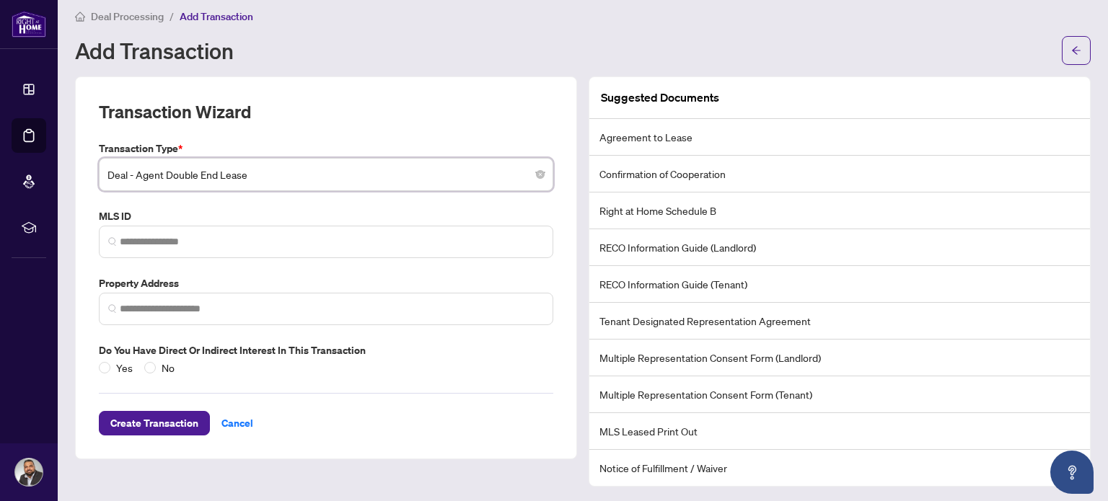
click at [248, 181] on span "Deal - Agent Double End Lease" at bounding box center [325, 174] width 437 height 27
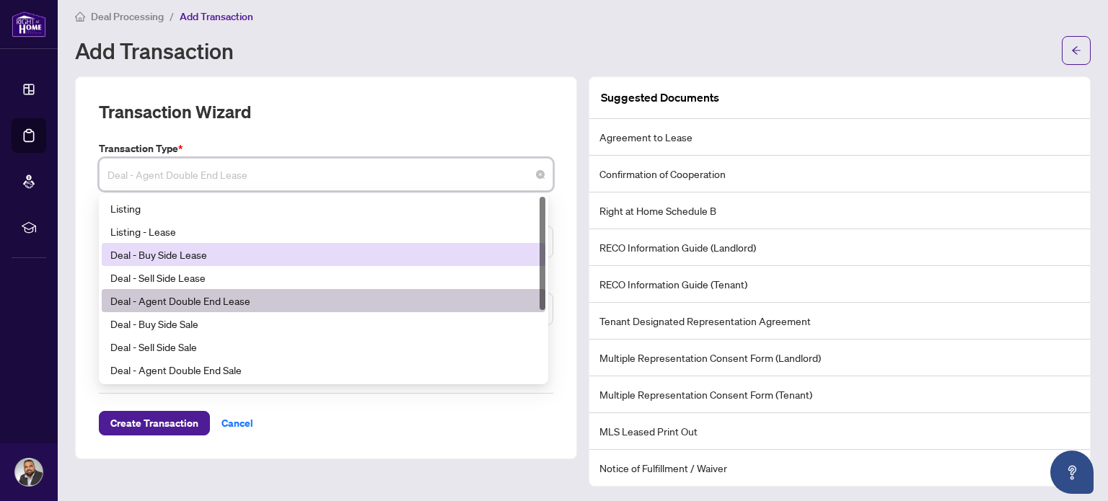
click at [211, 259] on div "Deal - Buy Side Lease" at bounding box center [323, 255] width 426 height 16
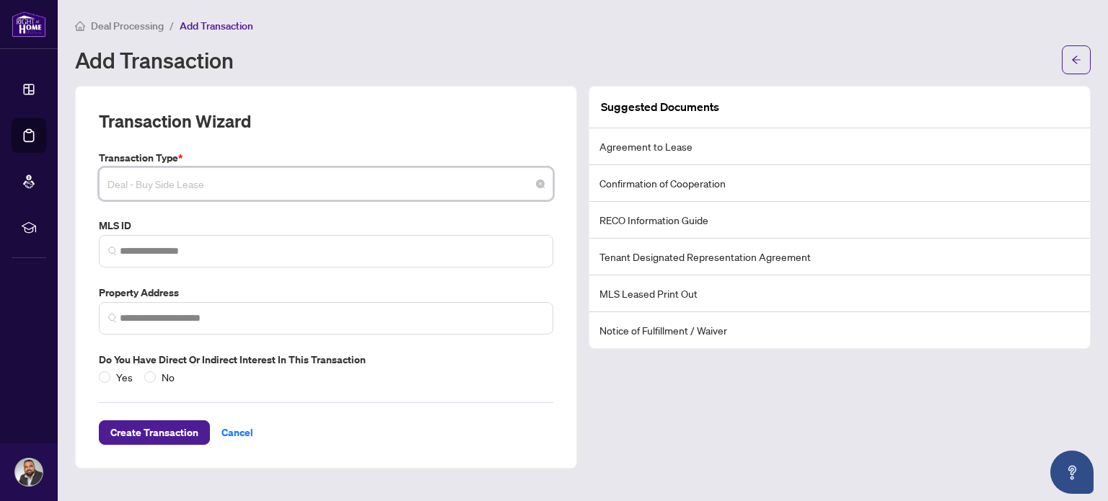
click at [493, 193] on span "Deal - Buy Side Lease" at bounding box center [325, 183] width 437 height 27
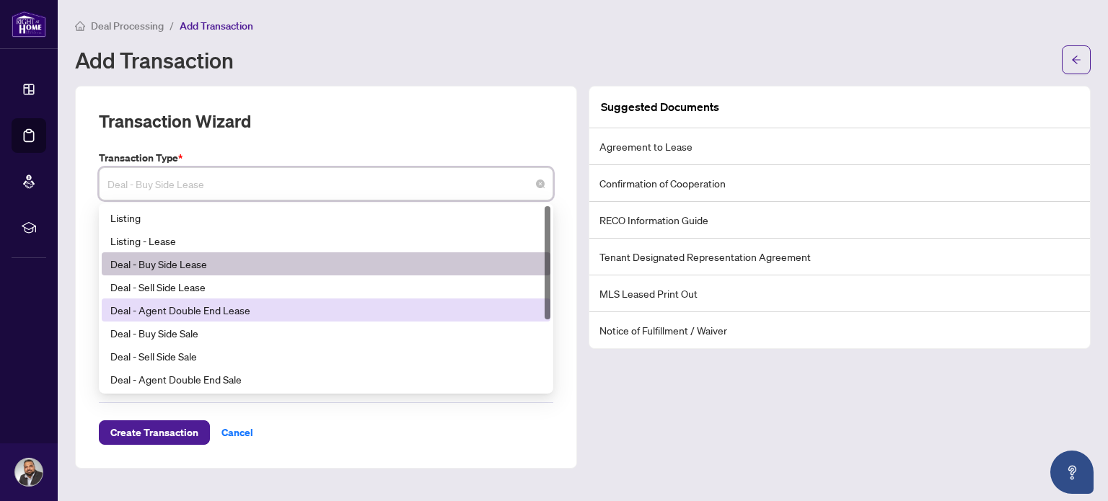
click at [189, 312] on div "Deal - Agent Double End Lease" at bounding box center [325, 310] width 431 height 16
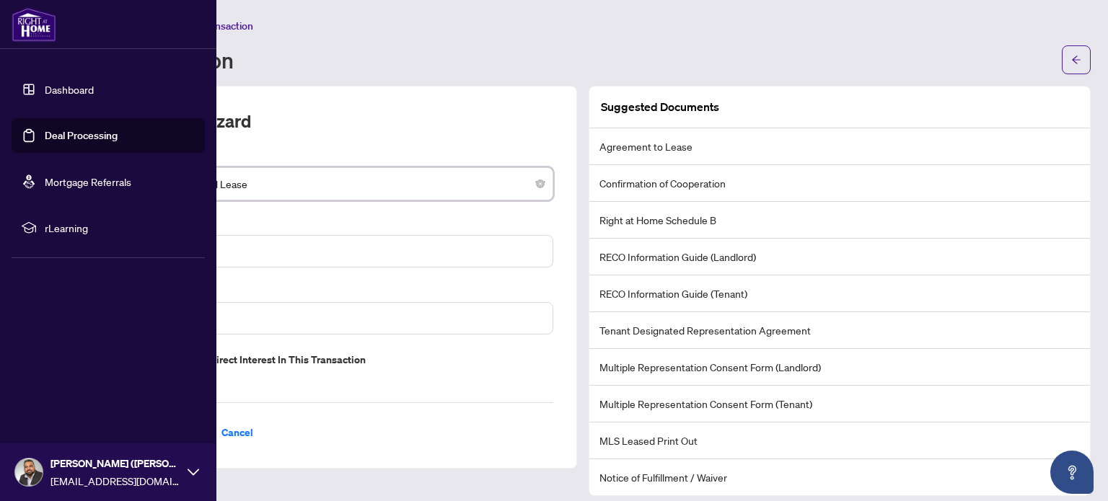
click at [58, 92] on link "Dashboard" at bounding box center [69, 89] width 49 height 13
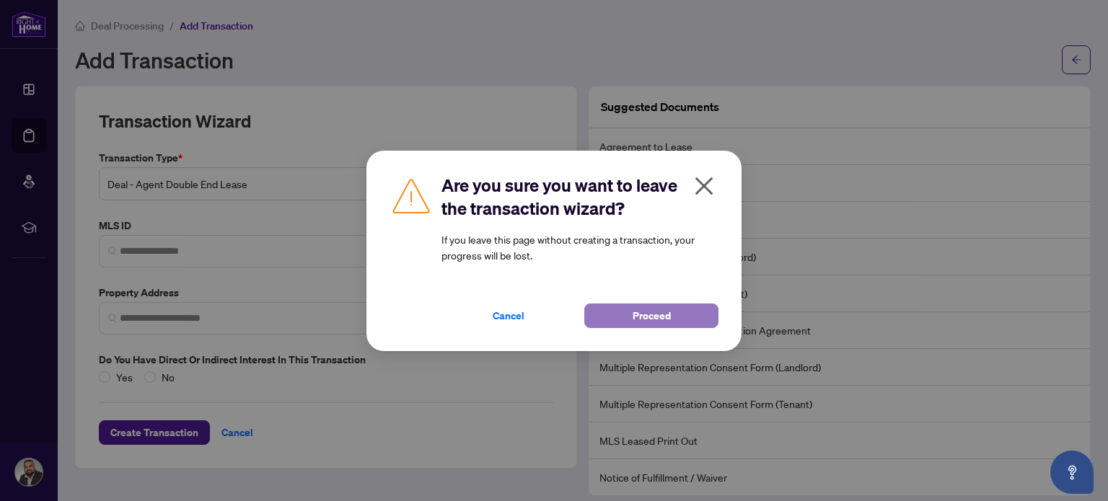
click at [632, 317] on button "Proceed" at bounding box center [651, 316] width 134 height 25
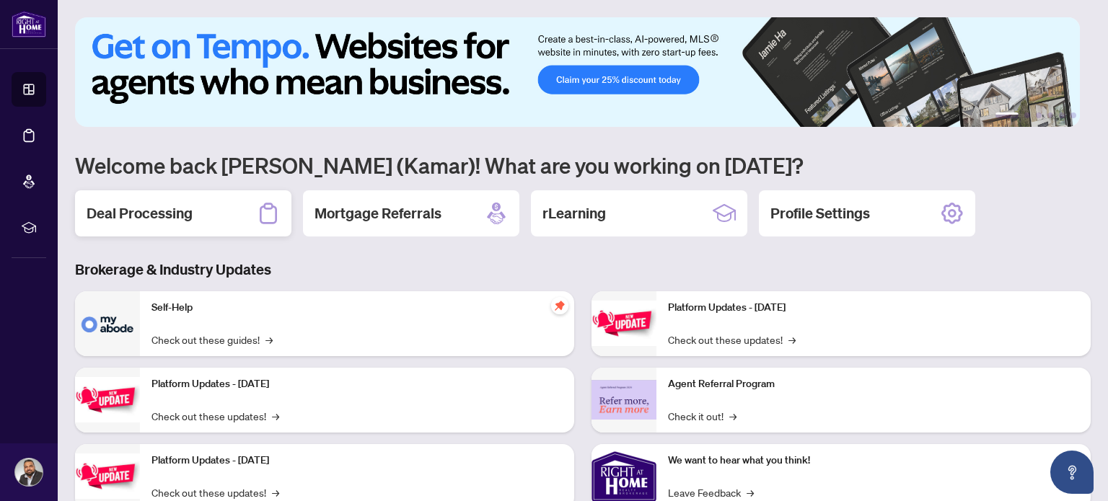
click at [164, 224] on div "Deal Processing" at bounding box center [183, 213] width 216 height 46
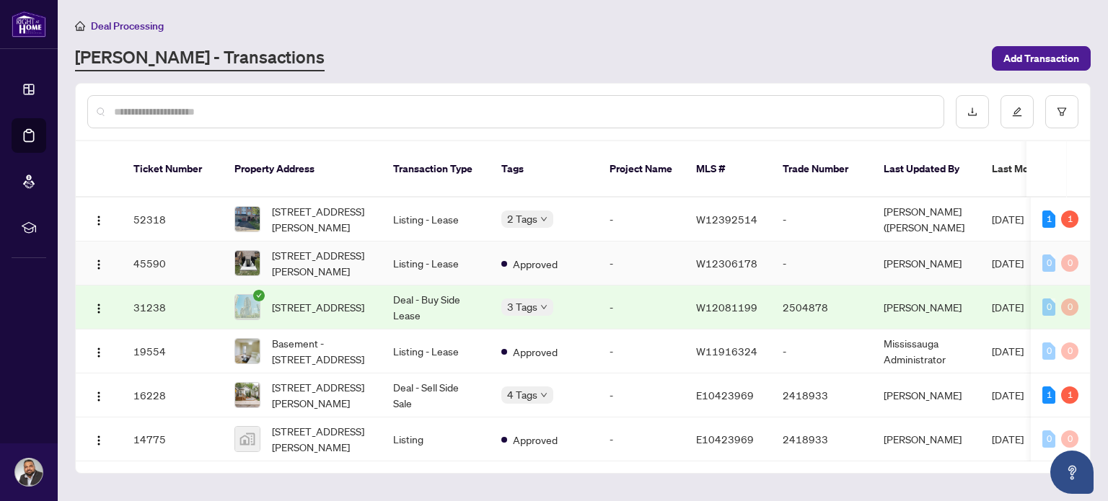
click at [721, 257] on span "W12306178" at bounding box center [726, 263] width 61 height 13
click at [1055, 51] on span "Add Transaction" at bounding box center [1041, 58] width 76 height 23
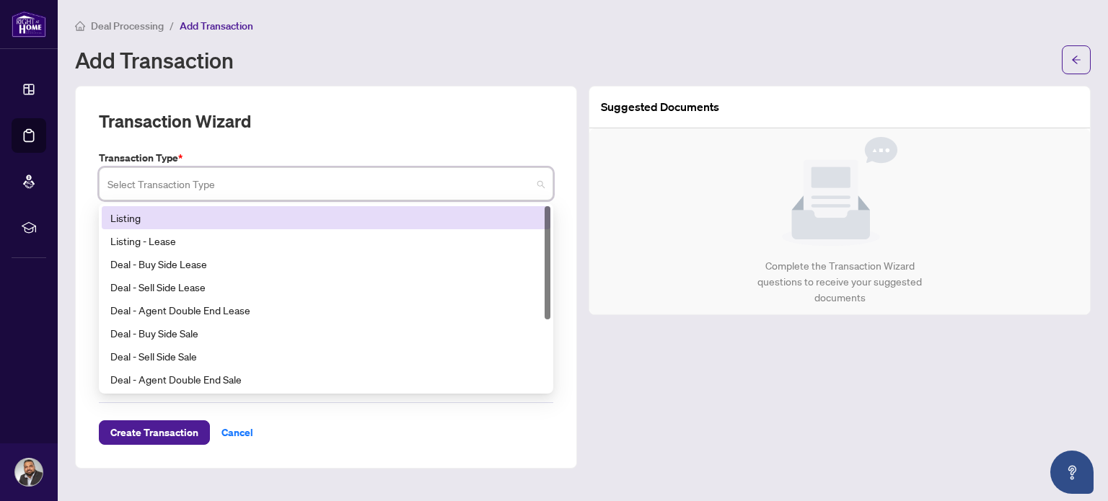
click at [273, 175] on input "search" at bounding box center [319, 186] width 424 height 32
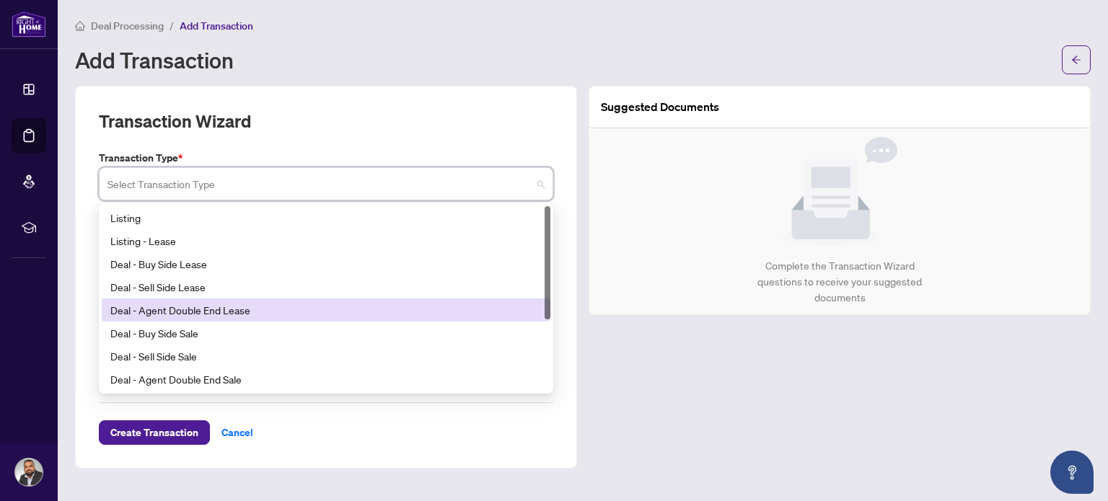
click at [219, 314] on div "Deal - Agent Double End Lease" at bounding box center [325, 310] width 431 height 16
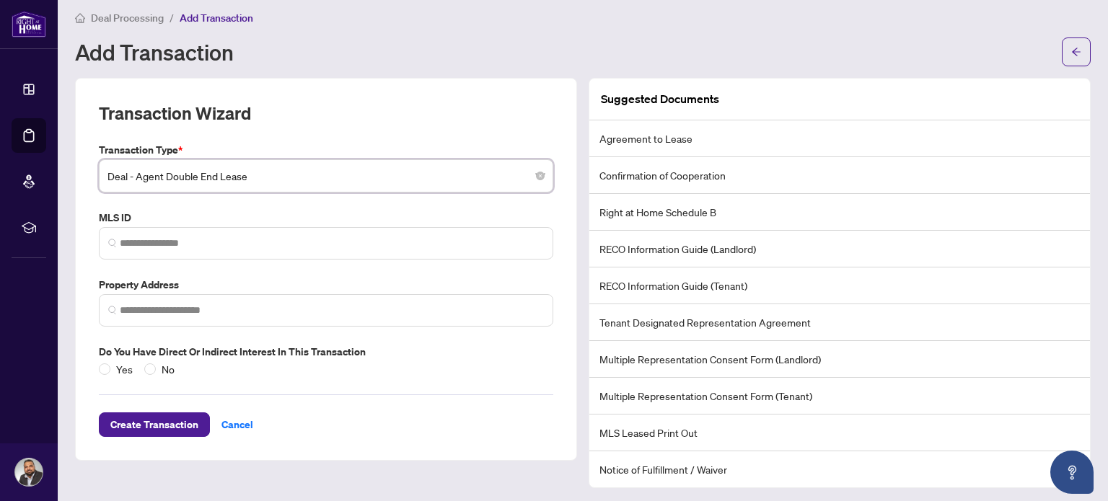
scroll to position [9, 0]
click at [593, 360] on li "Multiple Representation Consent Form (Landlord)" at bounding box center [839, 358] width 501 height 37
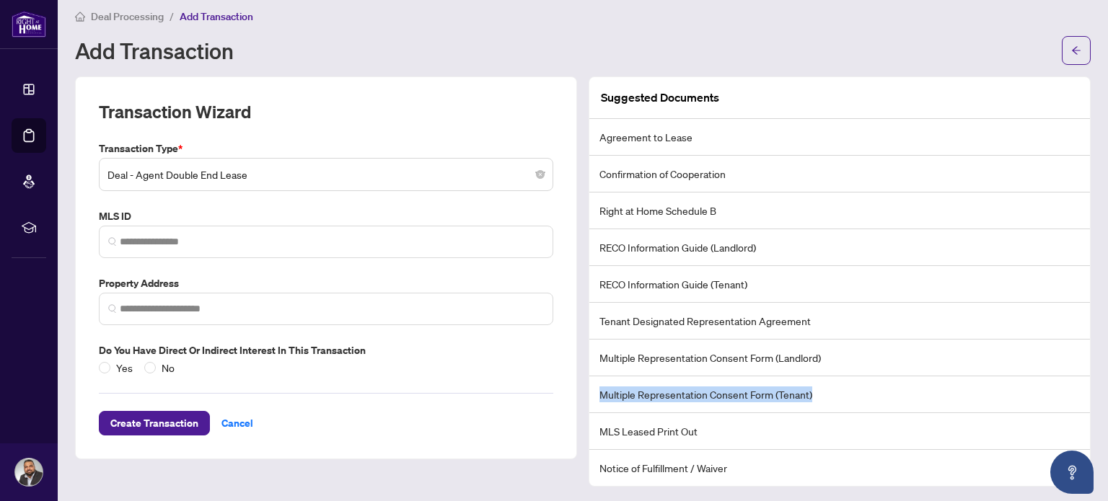
drag, startPoint x: 594, startPoint y: 391, endPoint x: 806, endPoint y: 393, distance: 211.4
click at [806, 393] on li "Multiple Representation Consent Form (Tenant)" at bounding box center [839, 395] width 501 height 37
copy li "Multiple Representation Consent Form (Tenant)"
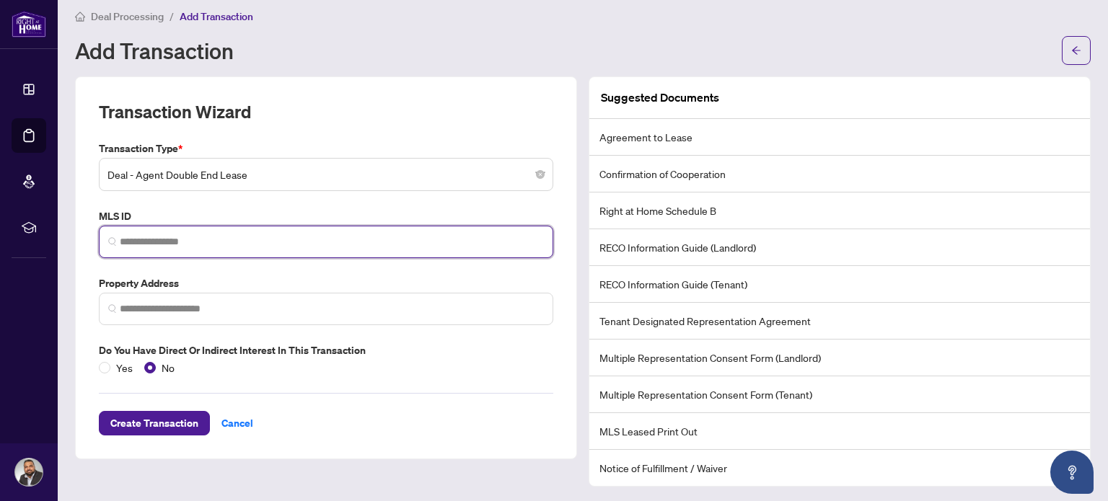
click at [185, 240] on input "search" at bounding box center [332, 241] width 424 height 15
click at [263, 242] on input "search" at bounding box center [332, 241] width 424 height 15
paste input "*********"
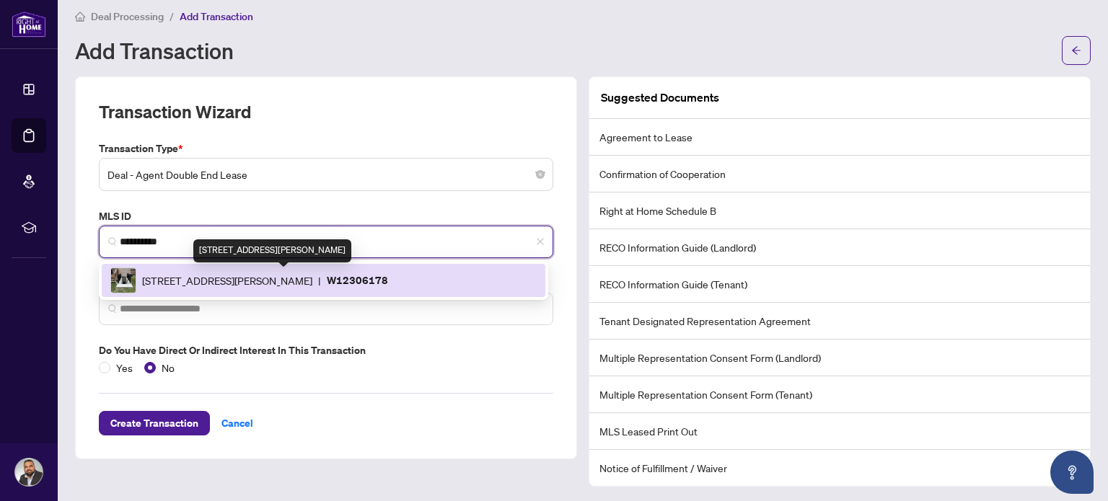
click at [265, 281] on span "[STREET_ADDRESS][PERSON_NAME]" at bounding box center [227, 281] width 170 height 16
type input "*********"
type input "**********"
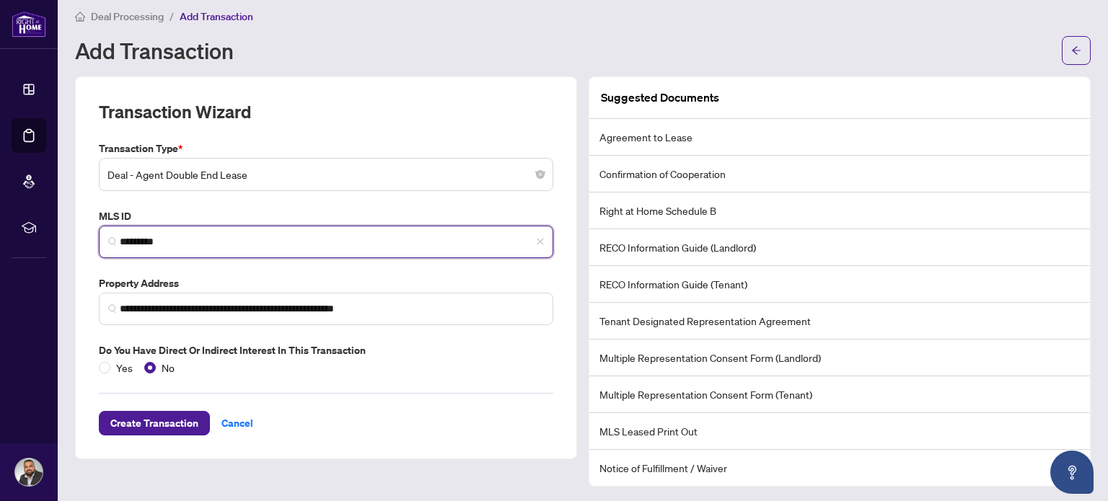
type input "*********"
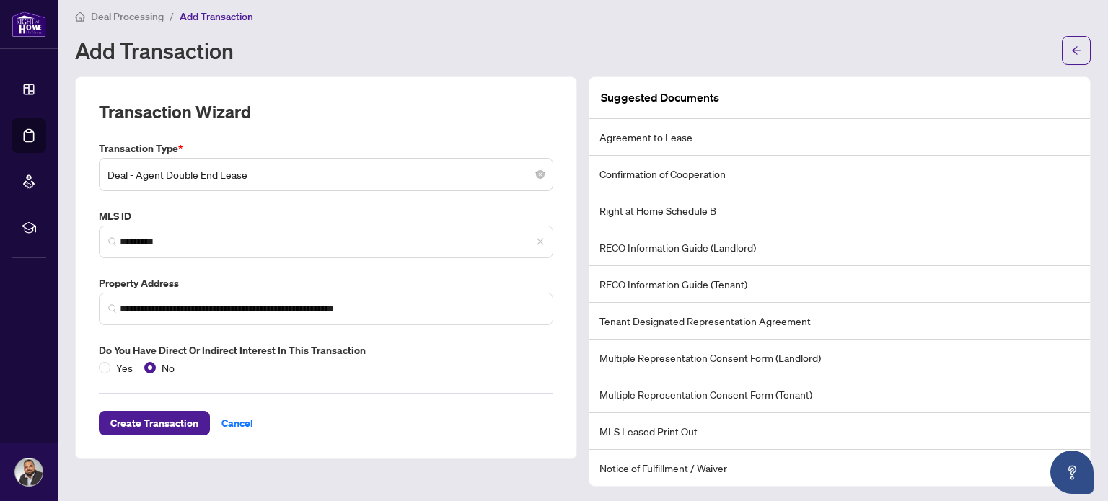
click at [325, 51] on div "Add Transaction" at bounding box center [564, 50] width 978 height 23
click at [257, 175] on span "Deal - Agent Double End Lease" at bounding box center [325, 174] width 437 height 27
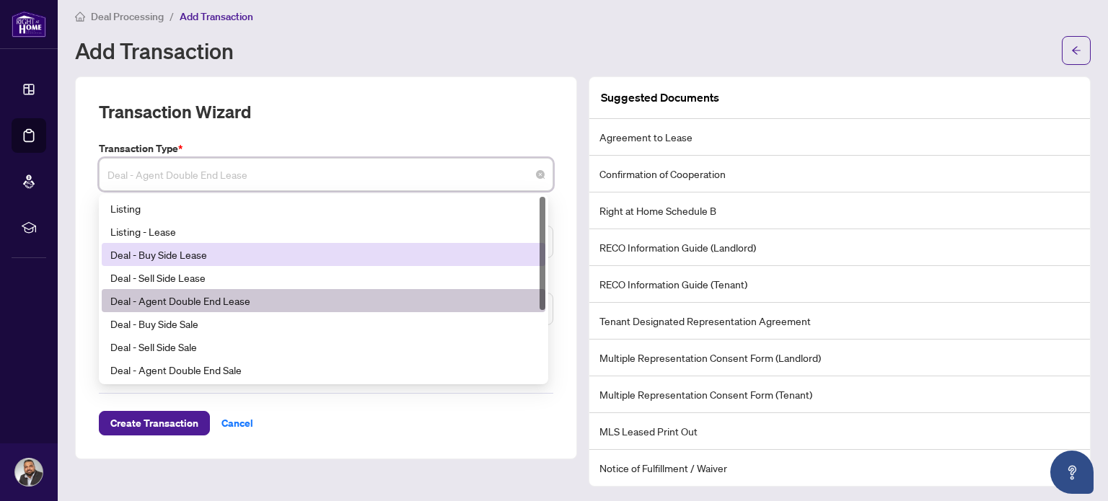
click at [193, 259] on div "Deal - Buy Side Lease" at bounding box center [323, 255] width 426 height 16
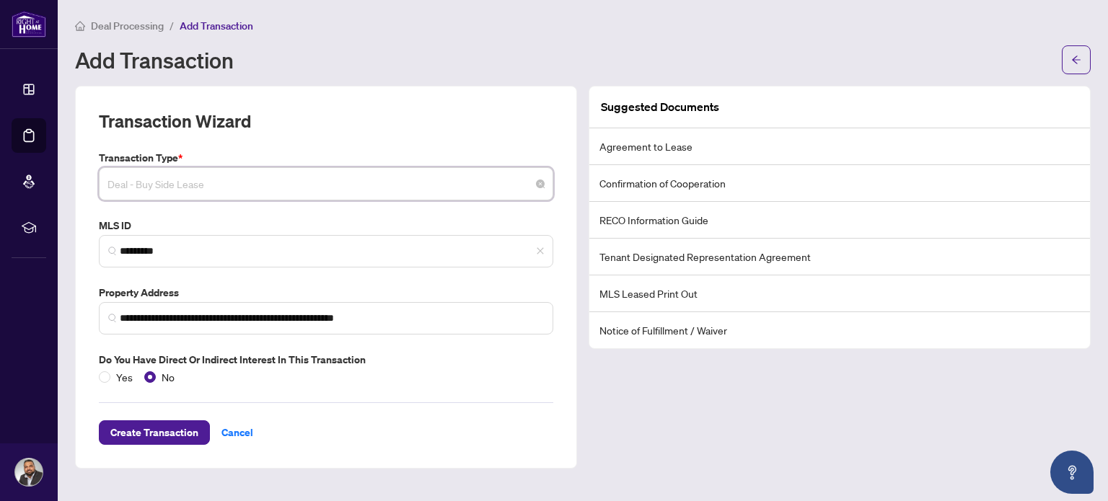
click at [508, 180] on span "Deal - Buy Side Lease" at bounding box center [325, 183] width 437 height 27
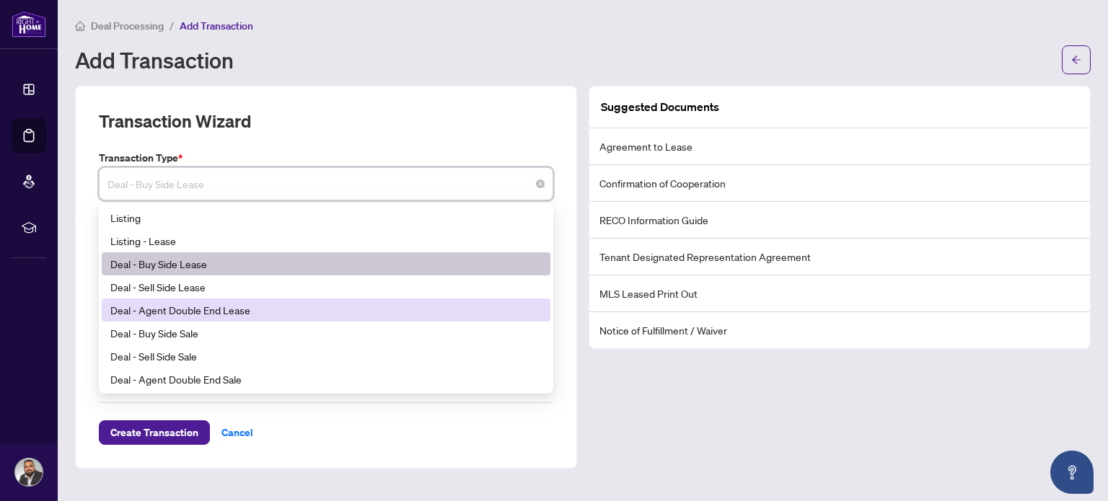
click at [194, 311] on div "Deal - Agent Double End Lease" at bounding box center [325, 310] width 431 height 16
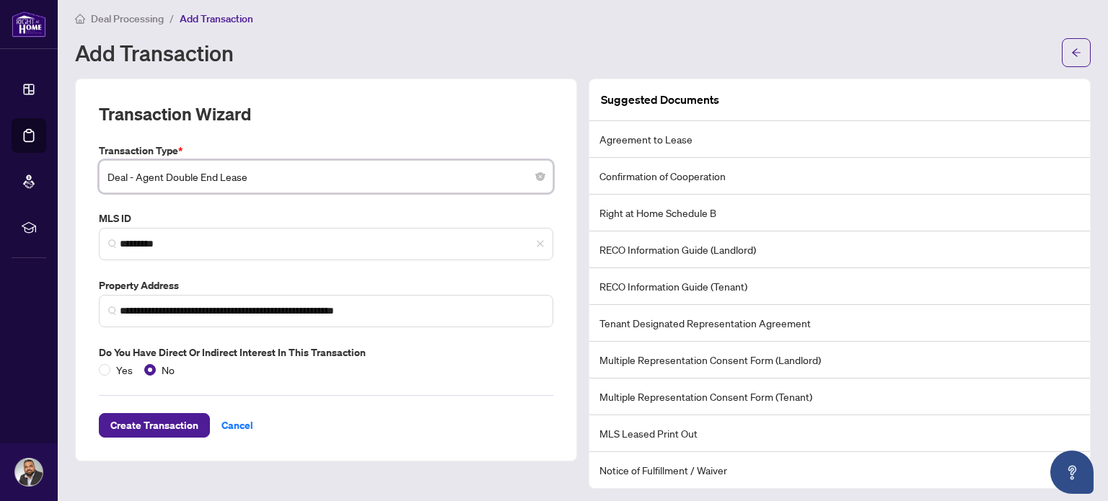
scroll to position [9, 0]
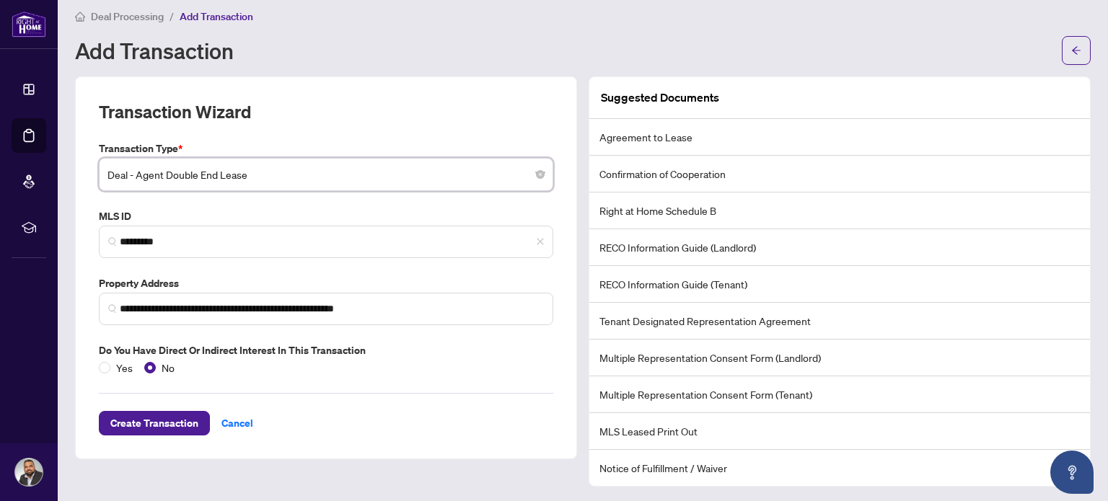
click at [638, 476] on li "Notice of Fulfillment / Waiver" at bounding box center [839, 468] width 501 height 36
drag, startPoint x: 592, startPoint y: 460, endPoint x: 737, endPoint y: 470, distance: 145.3
click at [737, 470] on li "Notice of Fulfillment / Waiver" at bounding box center [839, 468] width 501 height 36
copy li "Notice of Fulfillment / Waiver"
